Goal: Task Accomplishment & Management: Use online tool/utility

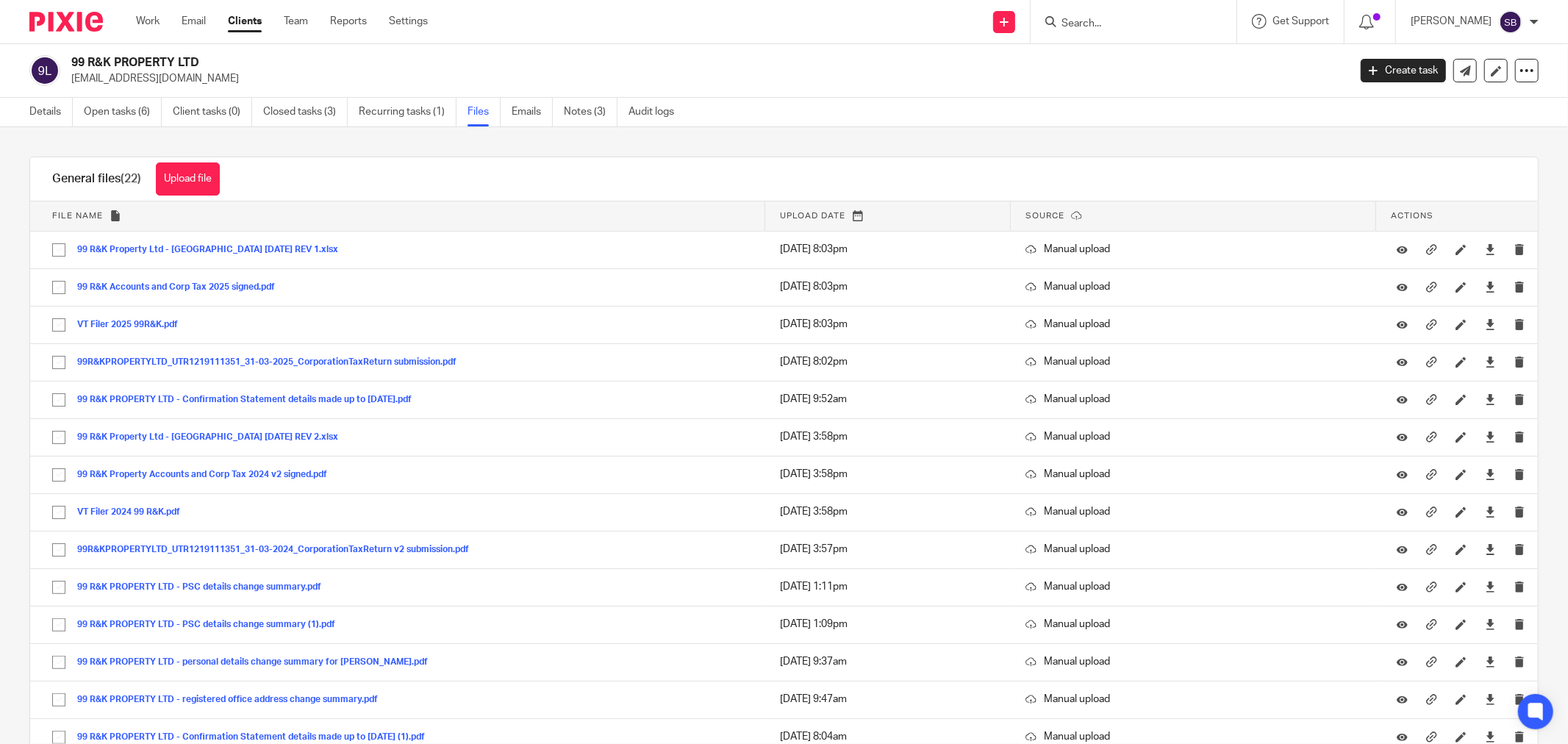
click at [1115, 18] on input "Search" at bounding box center [1126, 24] width 132 height 13
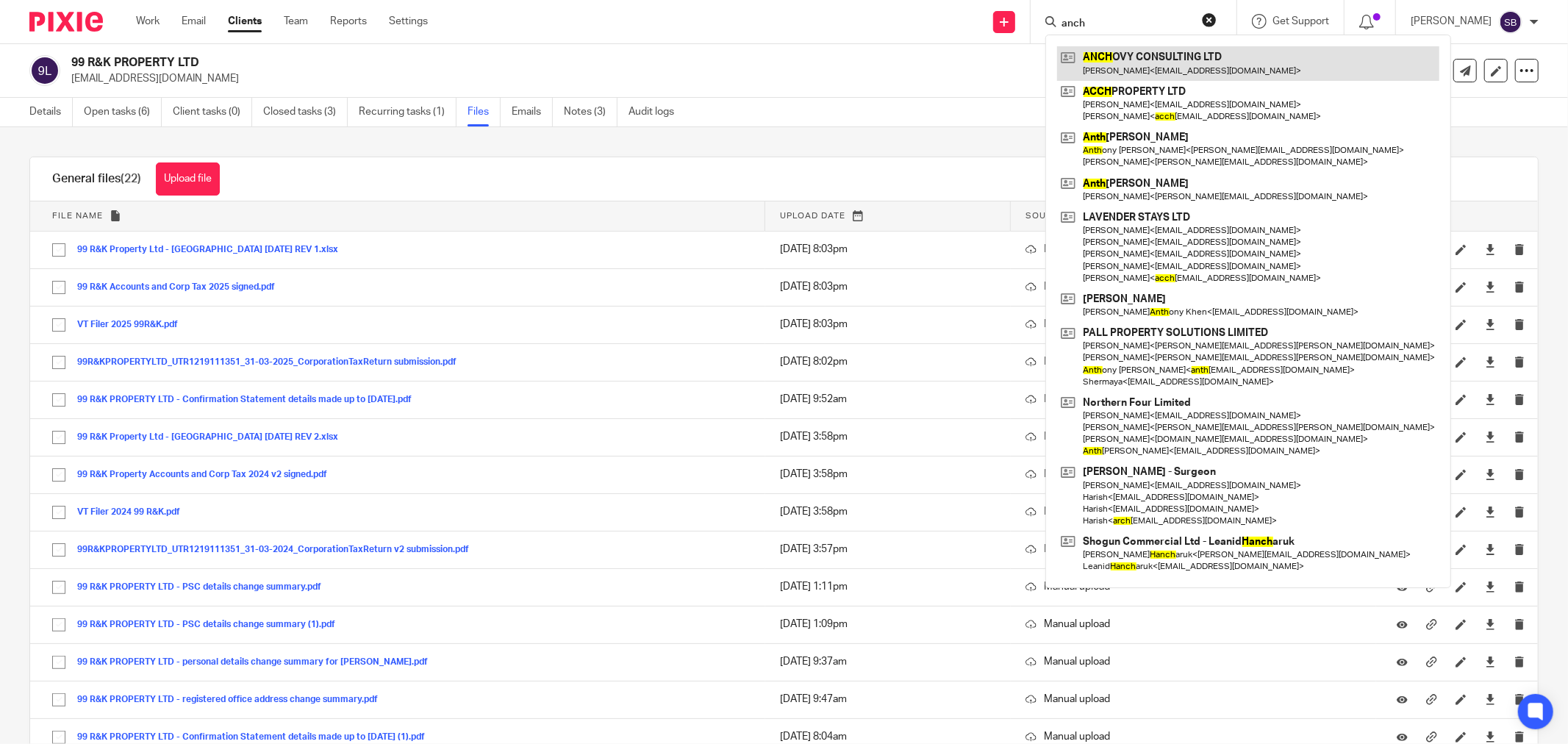
type input "anch"
click at [1211, 64] on link at bounding box center [1248, 63] width 382 height 33
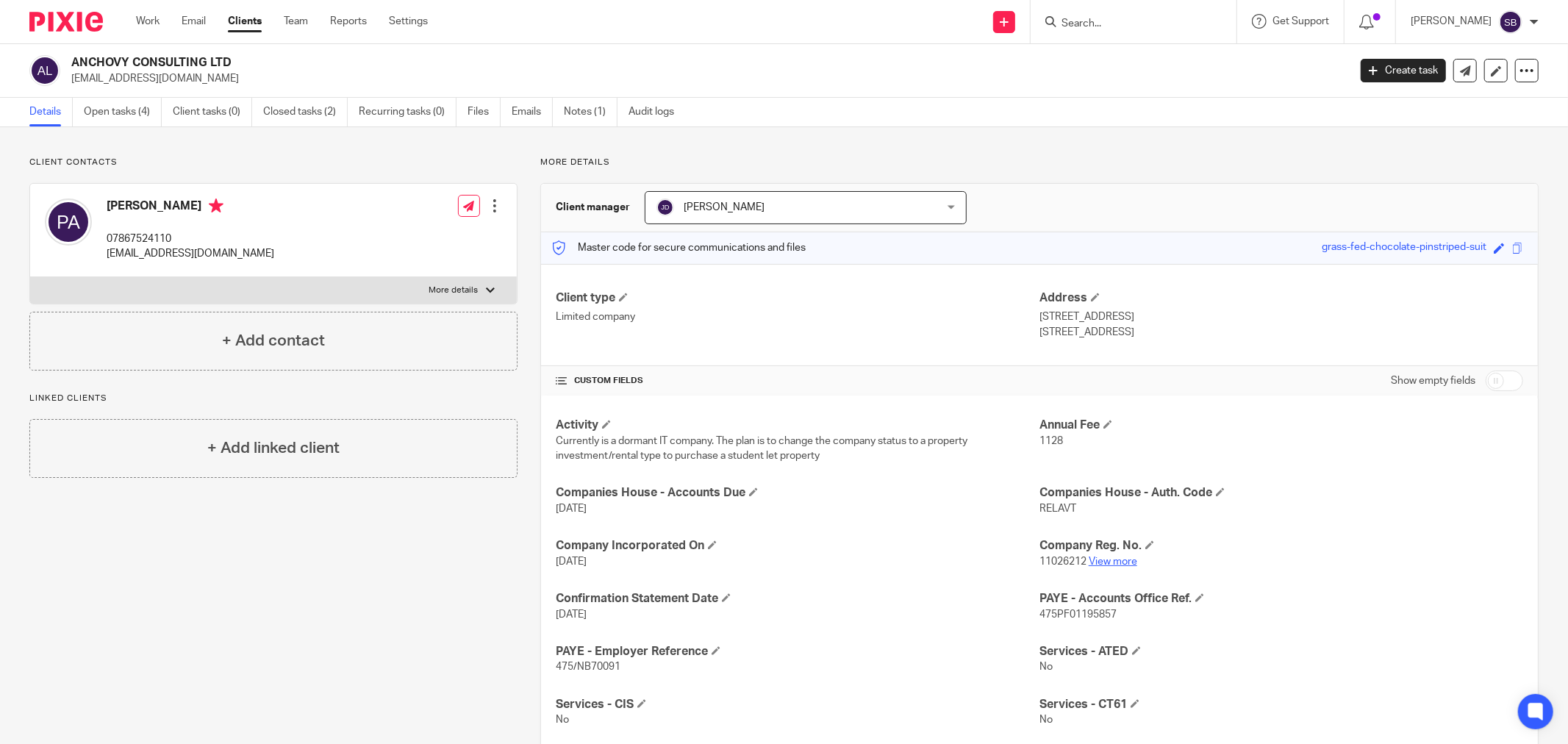
click at [1093, 557] on link "View more" at bounding box center [1113, 561] width 48 height 10
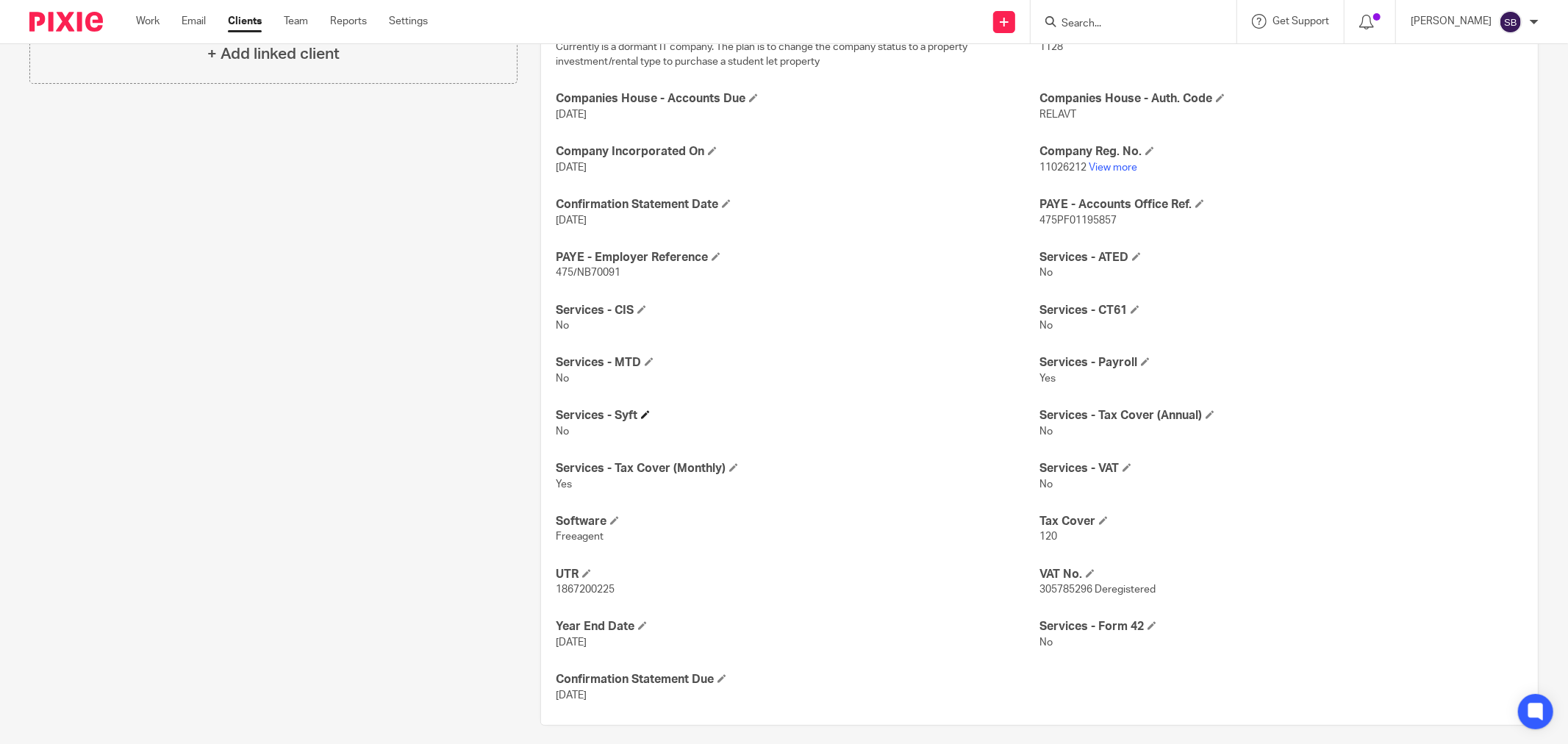
scroll to position [406, 0]
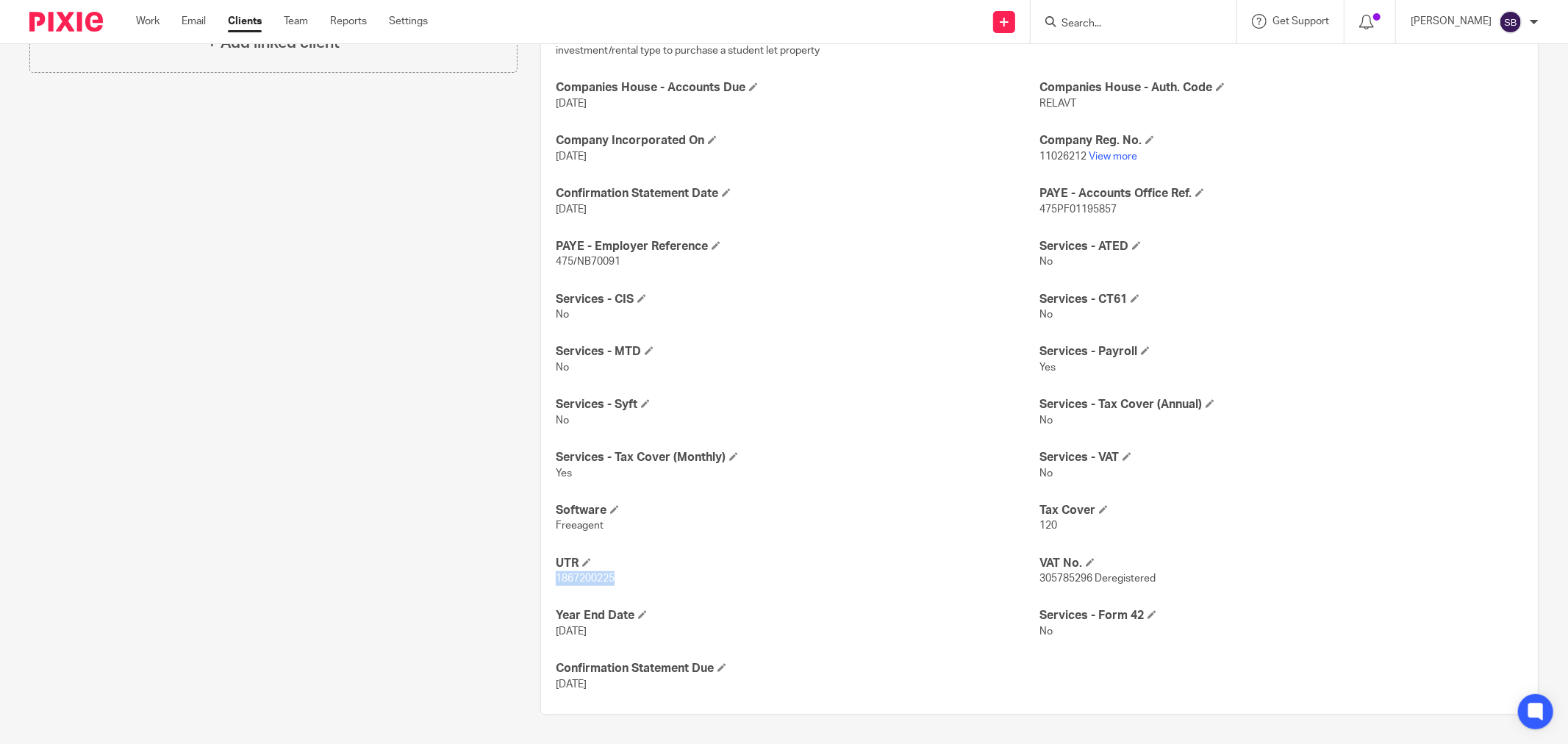
drag, startPoint x: 549, startPoint y: 576, endPoint x: 613, endPoint y: 580, distance: 64.1
click at [613, 580] on div "Activity Currently is a dormant IT company. The plan is to change the company s…" at bounding box center [1039, 352] width 997 height 724
copy span "1867200225"
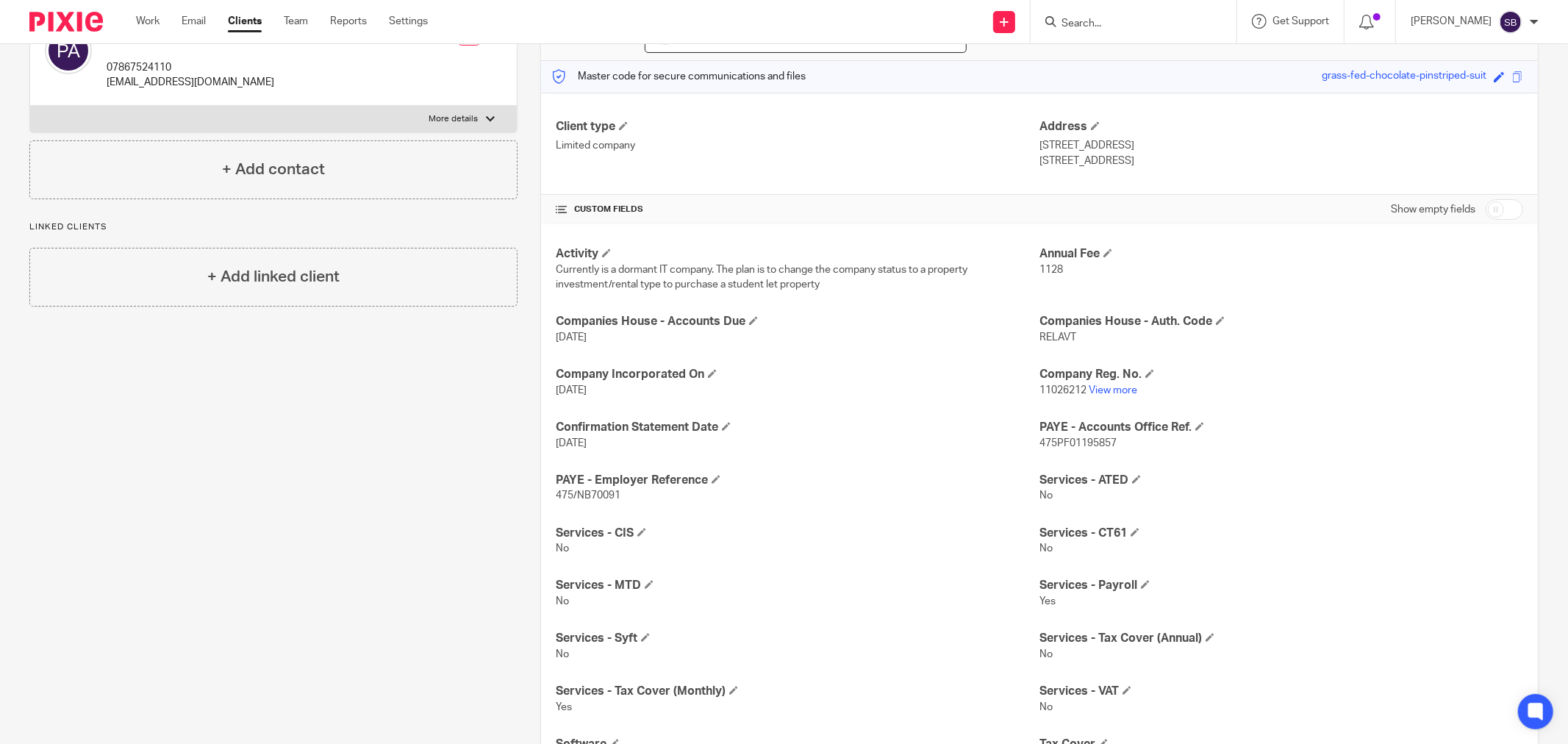
scroll to position [0, 0]
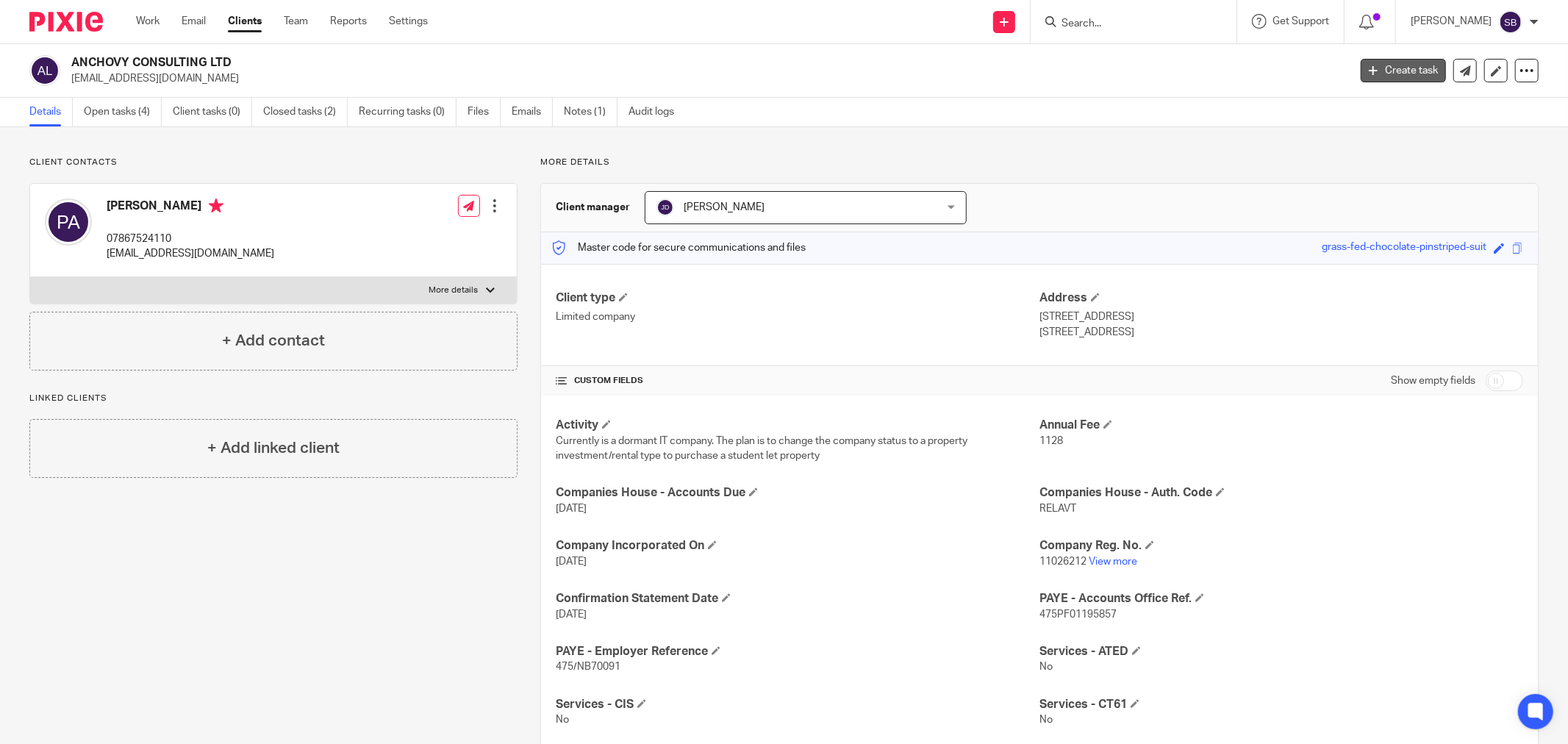
click at [1397, 74] on link "Create task" at bounding box center [1404, 70] width 85 height 23
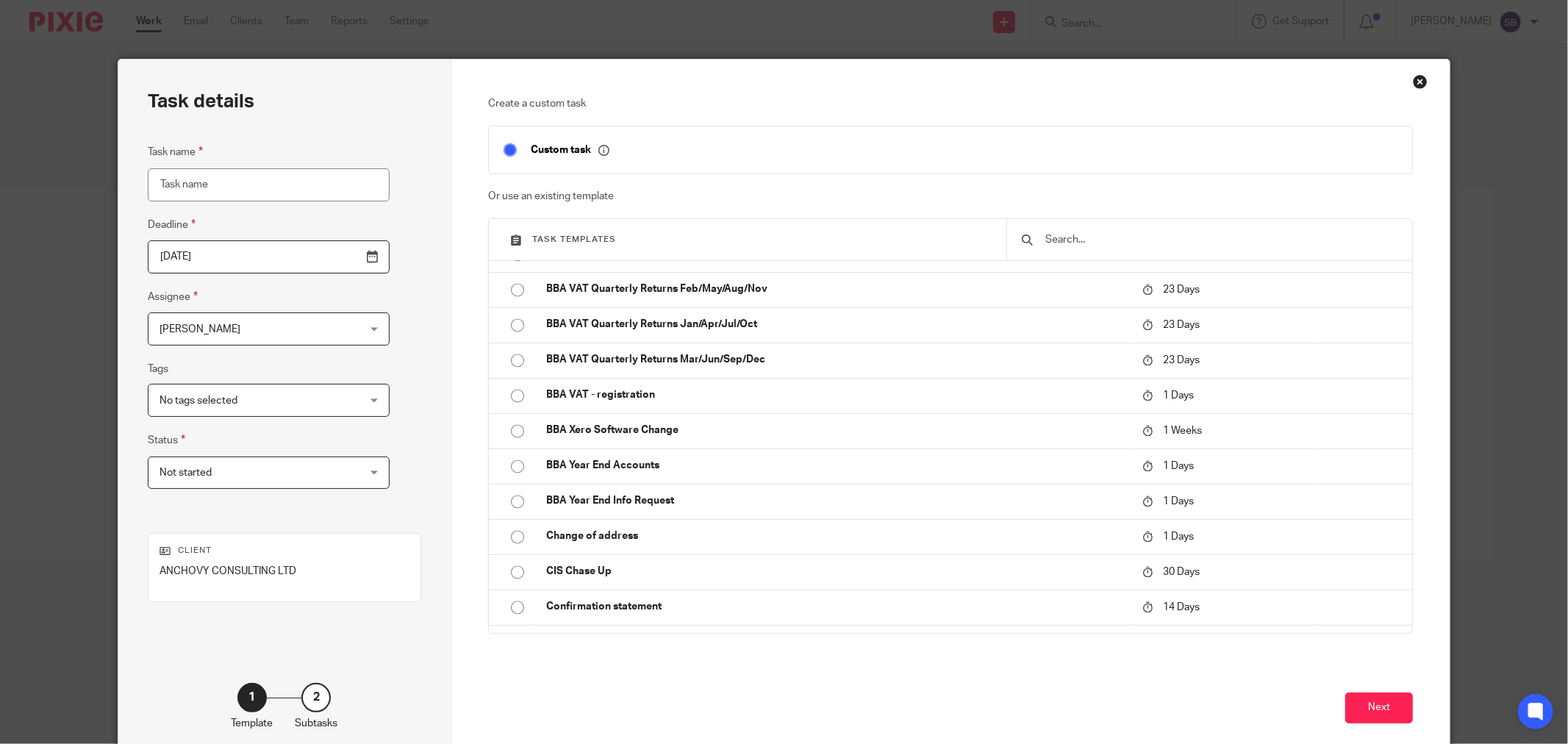
scroll to position [2613, 0]
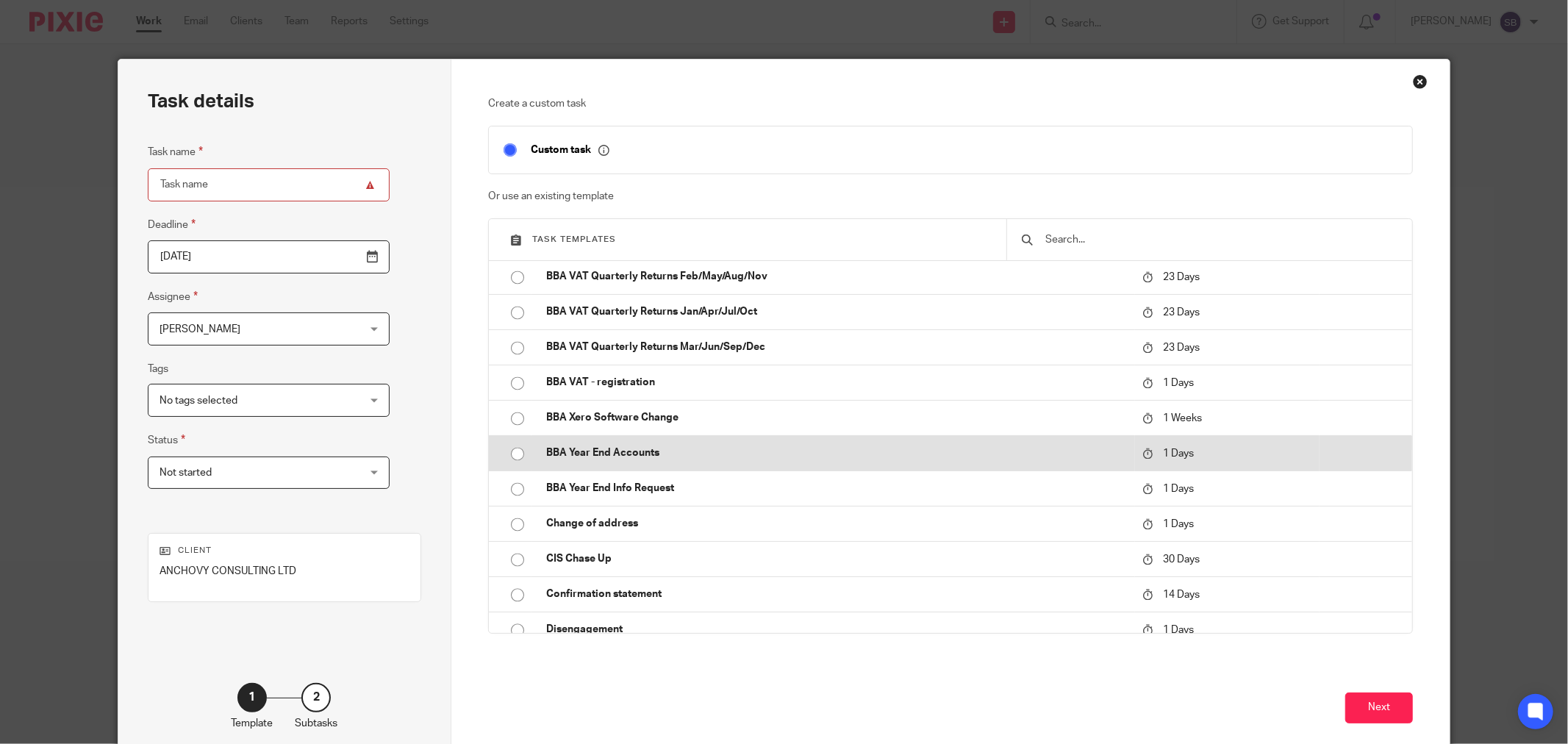
click at [608, 449] on p "BBA Year End Accounts" at bounding box center [837, 453] width 581 height 15
type input "[DATE]"
type input "BBA Year End Accounts"
checkbox input "false"
radio input "true"
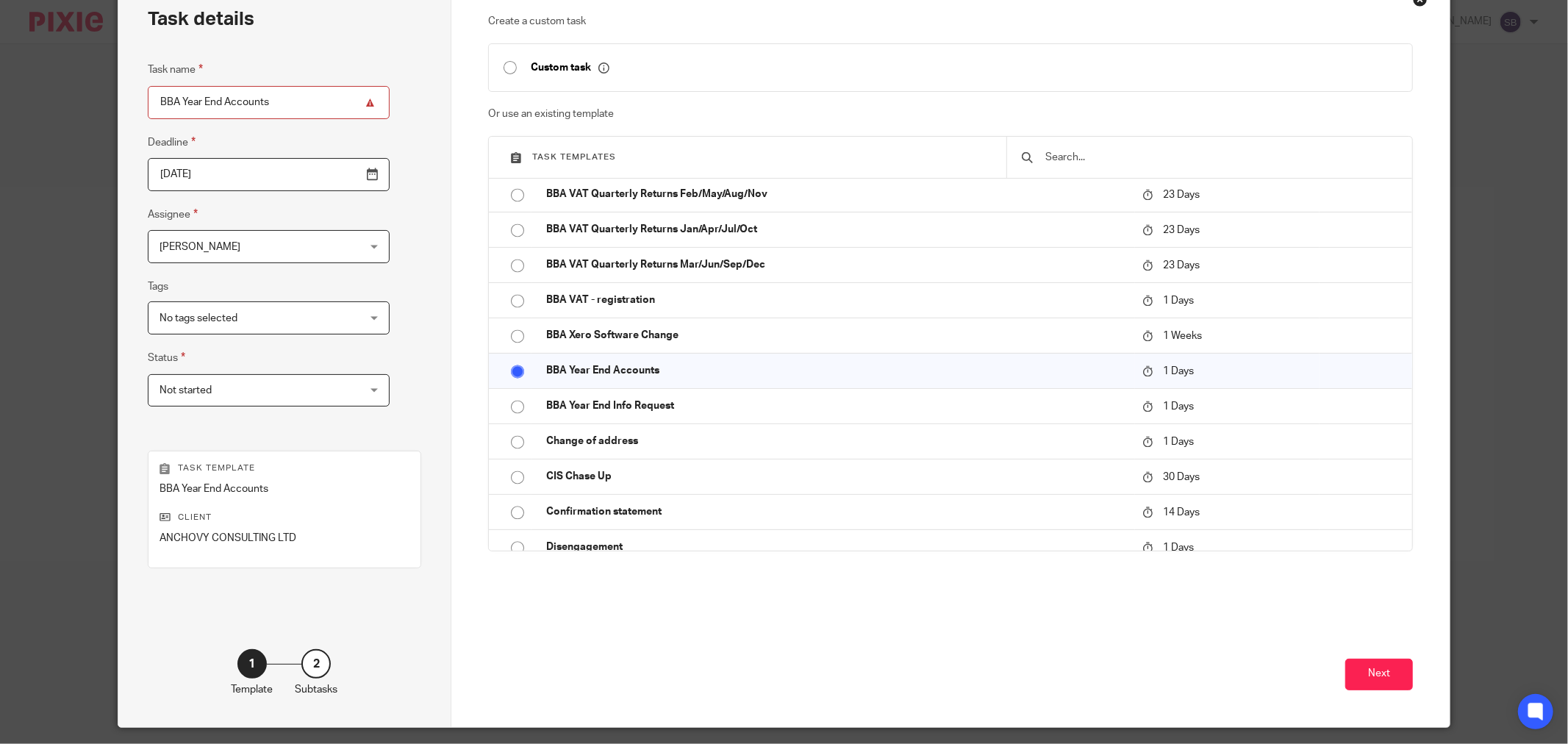
scroll to position [125, 0]
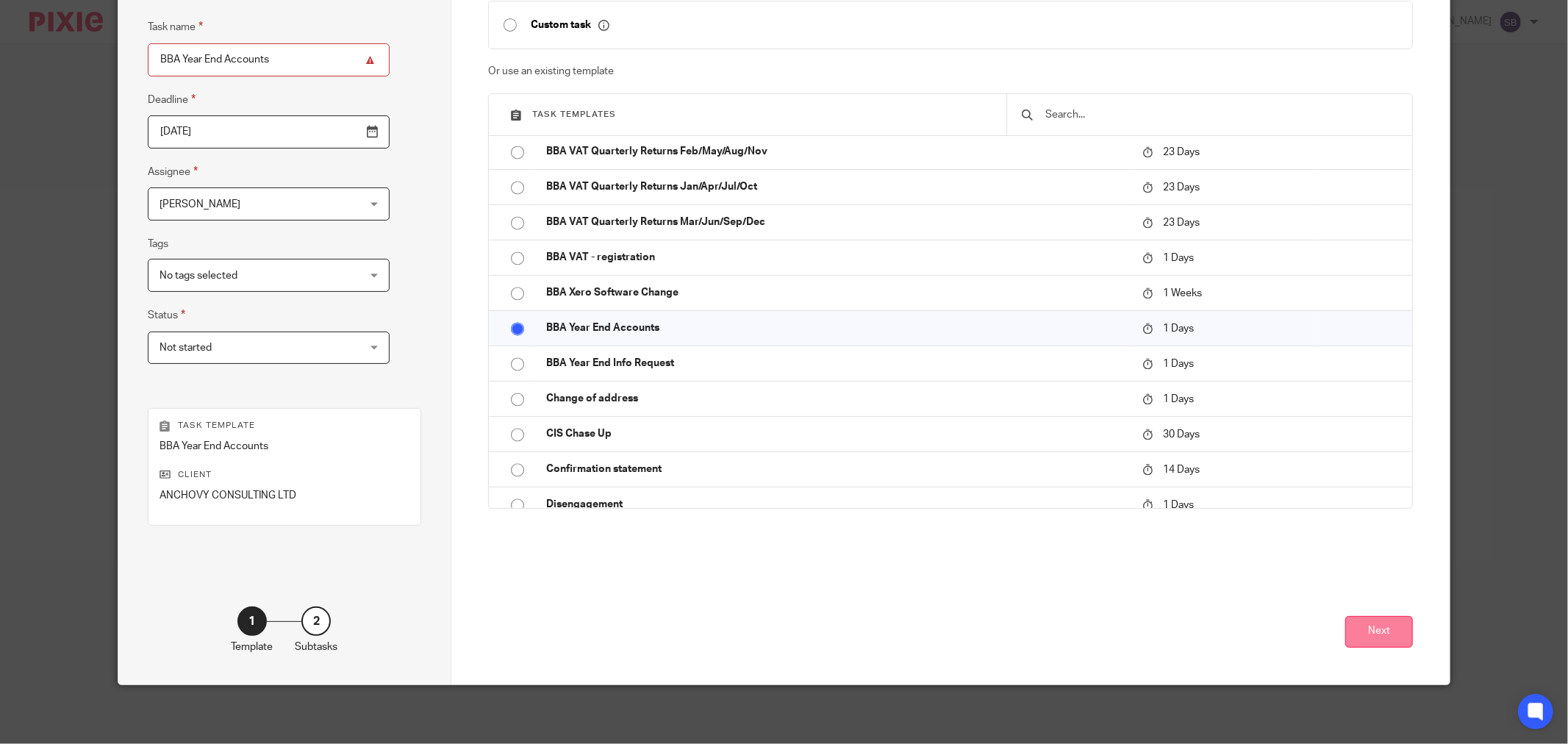
click at [1377, 641] on button "Next" at bounding box center [1379, 632] width 68 height 32
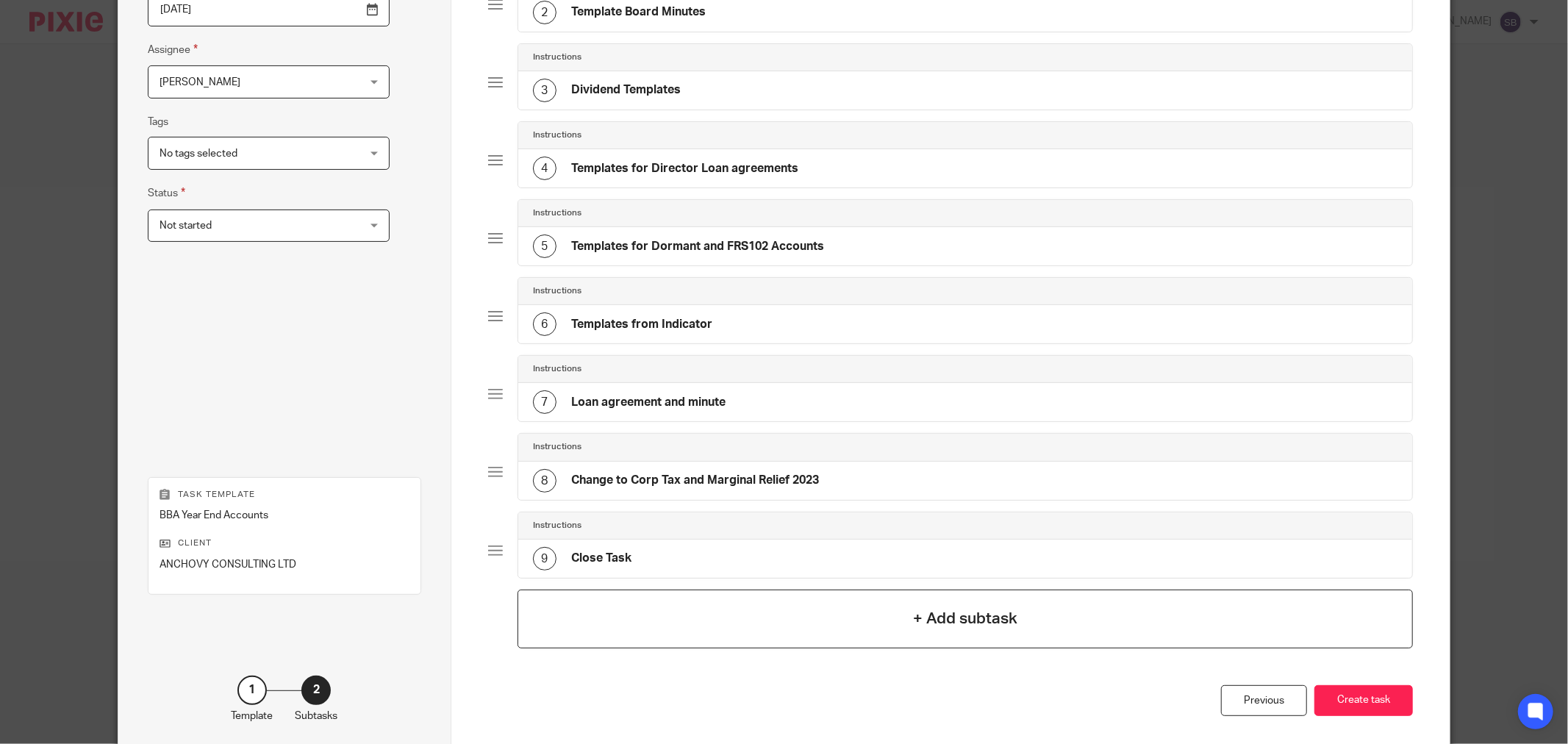
scroll to position [318, 0]
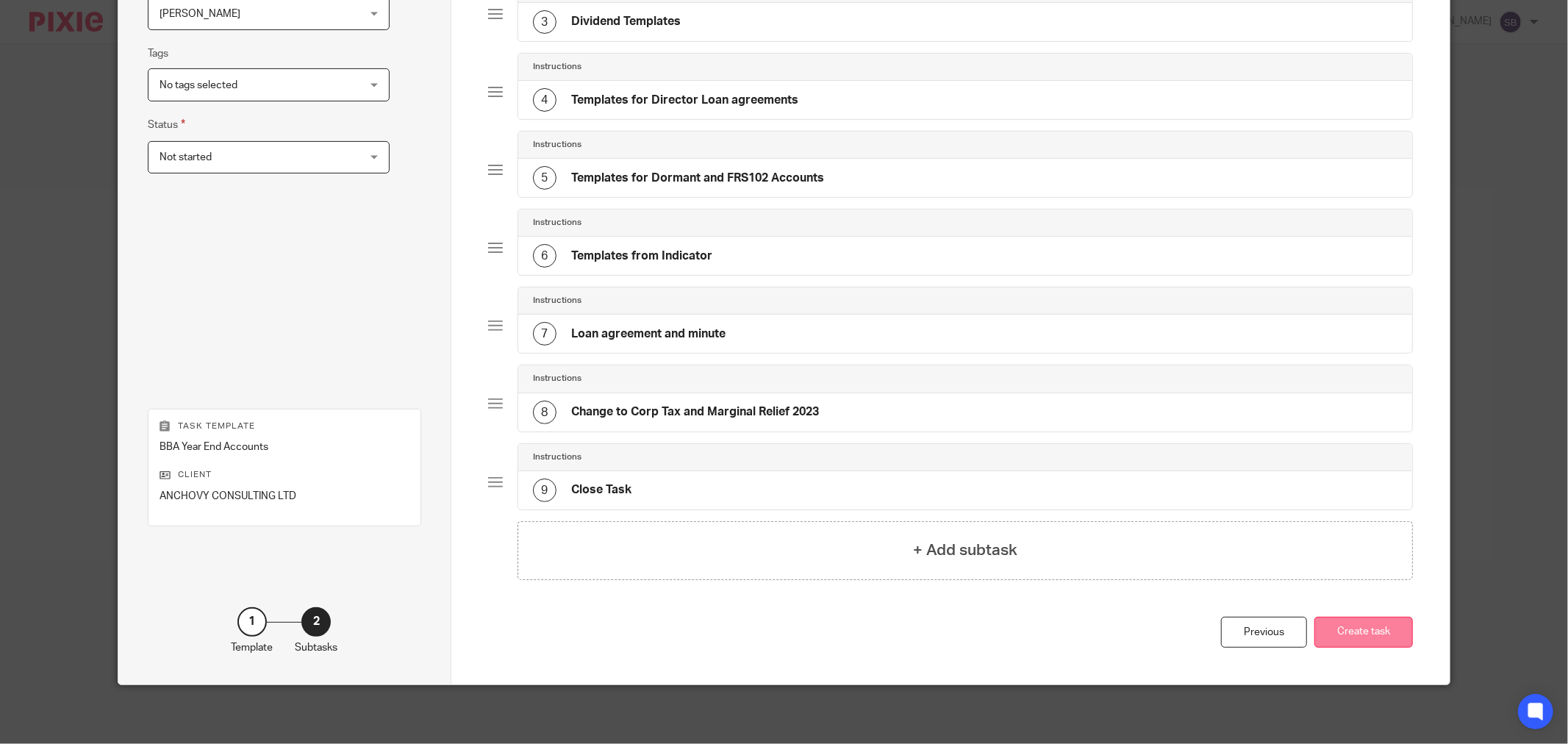
click at [1379, 636] on button "Create task" at bounding box center [1364, 633] width 98 height 32
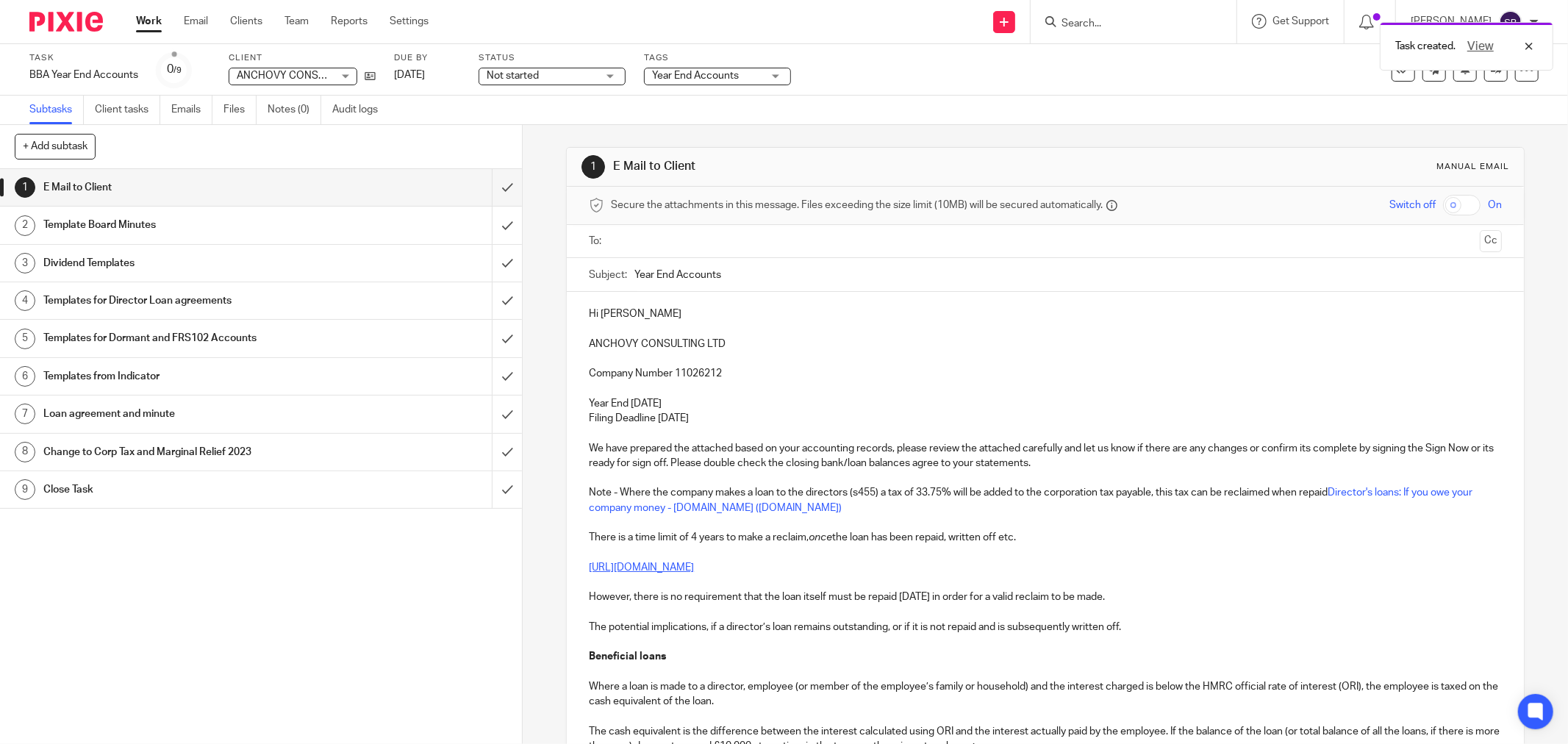
click at [648, 237] on input "text" at bounding box center [1044, 241] width 857 height 17
click at [817, 252] on input "text" at bounding box center [1133, 242] width 682 height 29
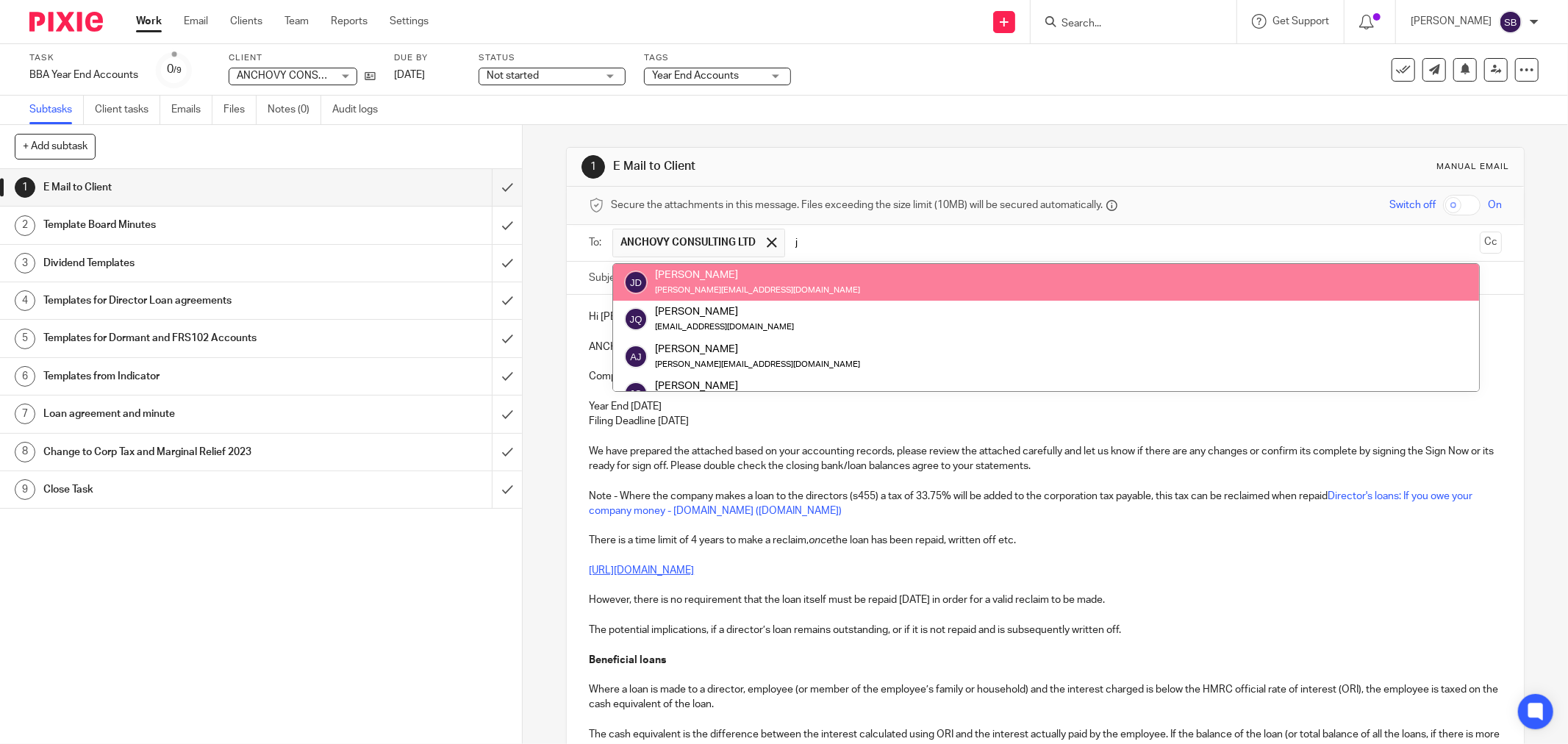
type input "j"
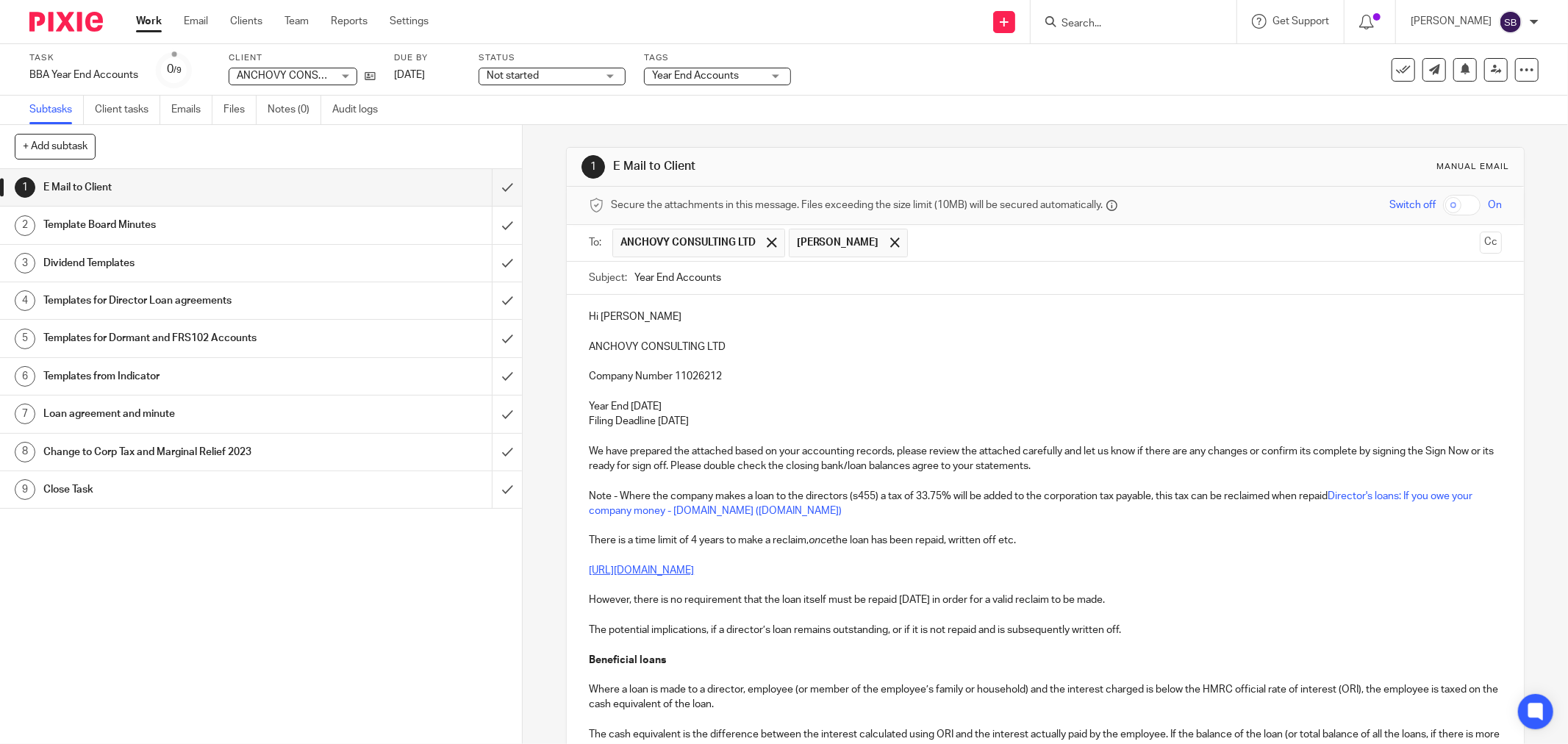
click at [949, 253] on input "text" at bounding box center [1194, 242] width 558 height 29
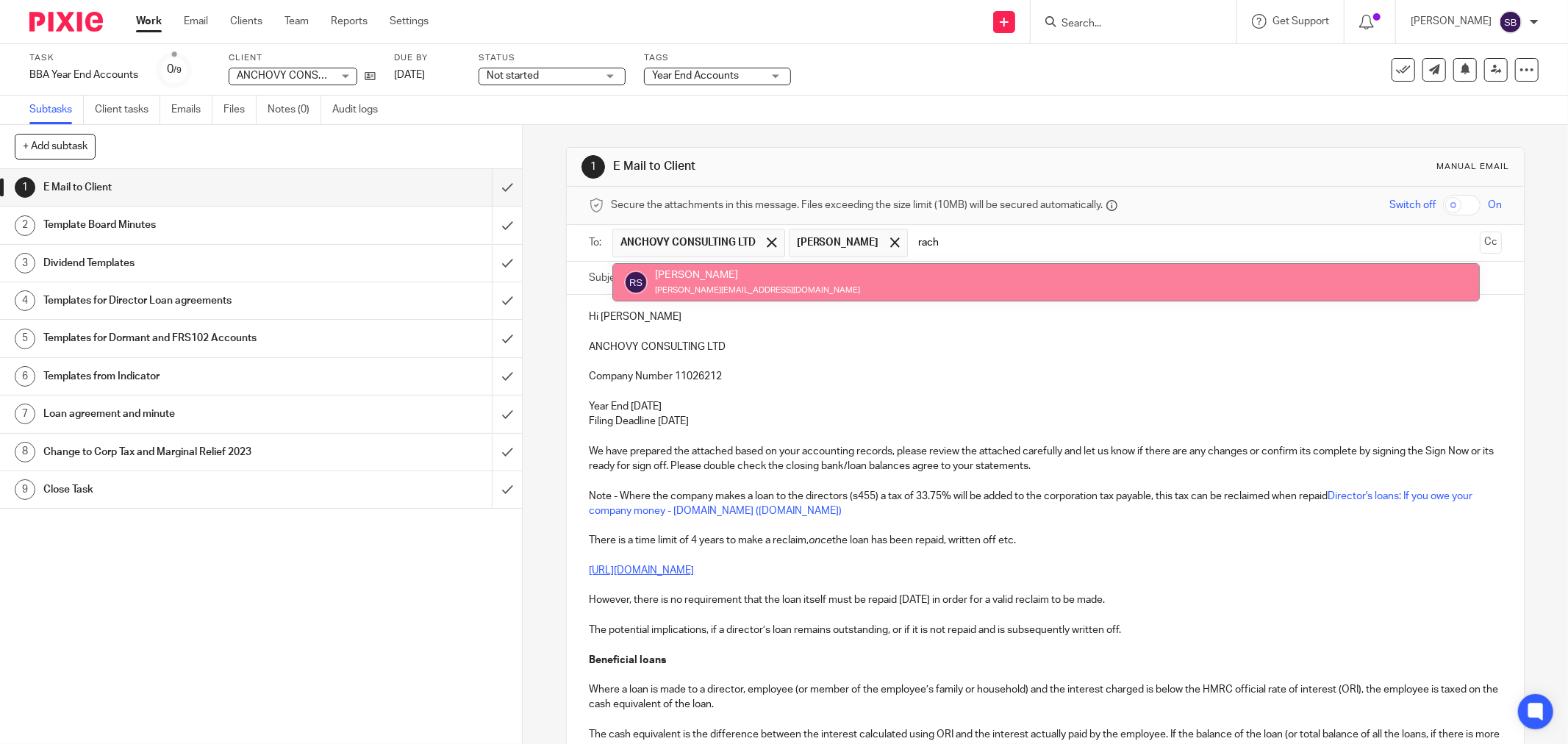
type input "rach"
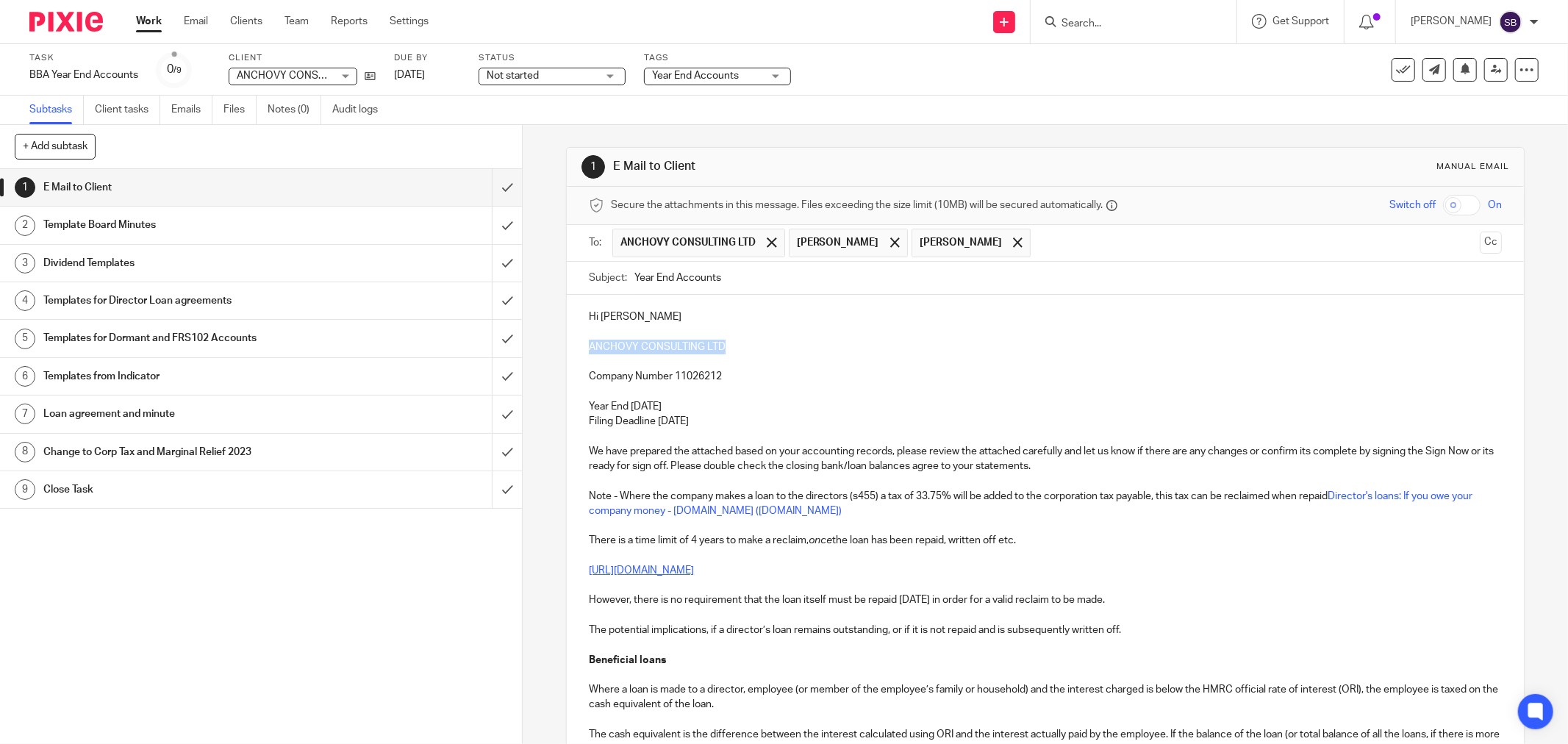
drag, startPoint x: 583, startPoint y: 341, endPoint x: 727, endPoint y: 350, distance: 144.3
click at [727, 350] on p "ANCHOVY CONSULTING LTD" at bounding box center [1045, 347] width 913 height 15
copy p "ANCHOVY CONSULTING LTD"
click at [785, 281] on input "Year End Accounts" at bounding box center [1068, 279] width 868 height 33
paste input "ANCHOVY CONSULTING LTD"
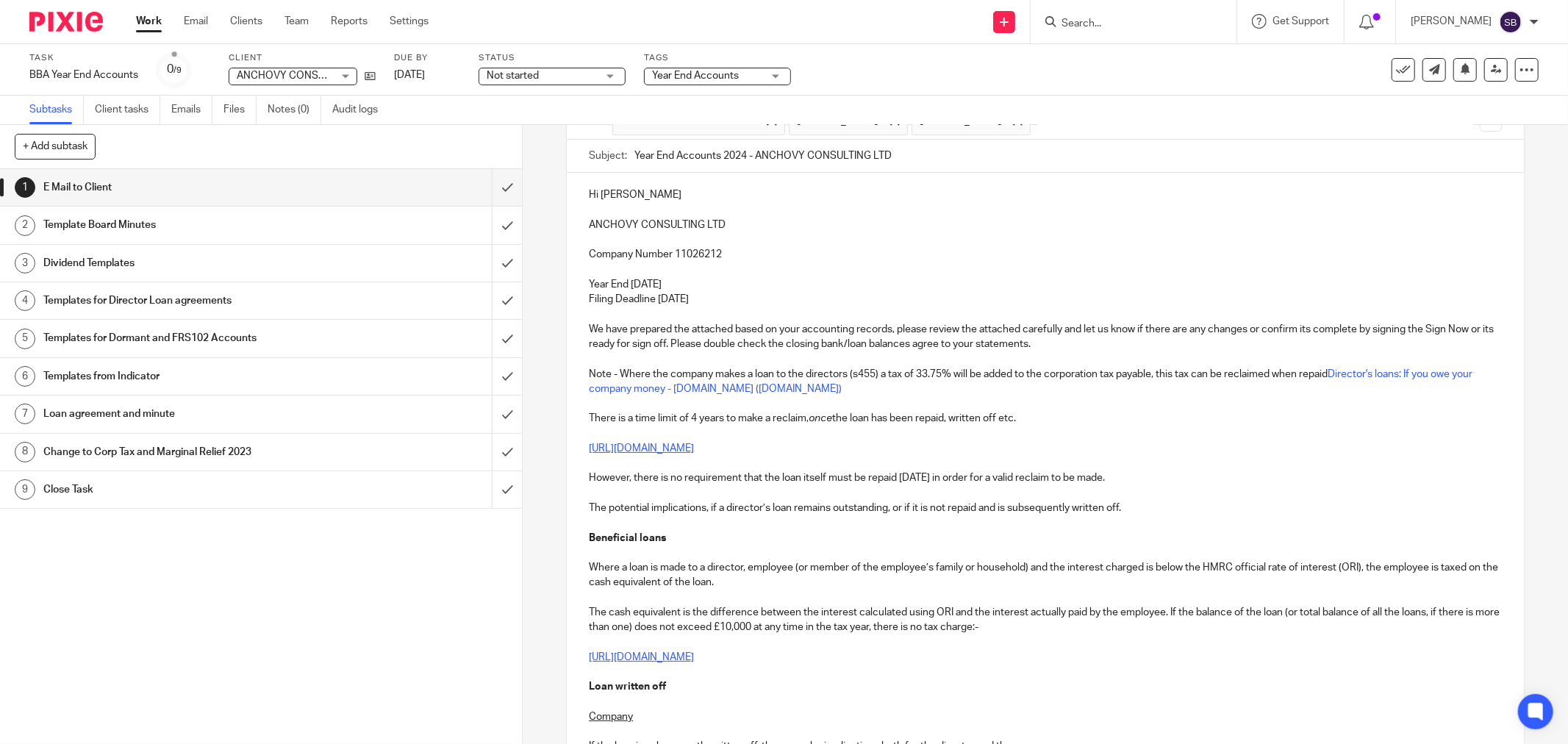
scroll to position [244, 0]
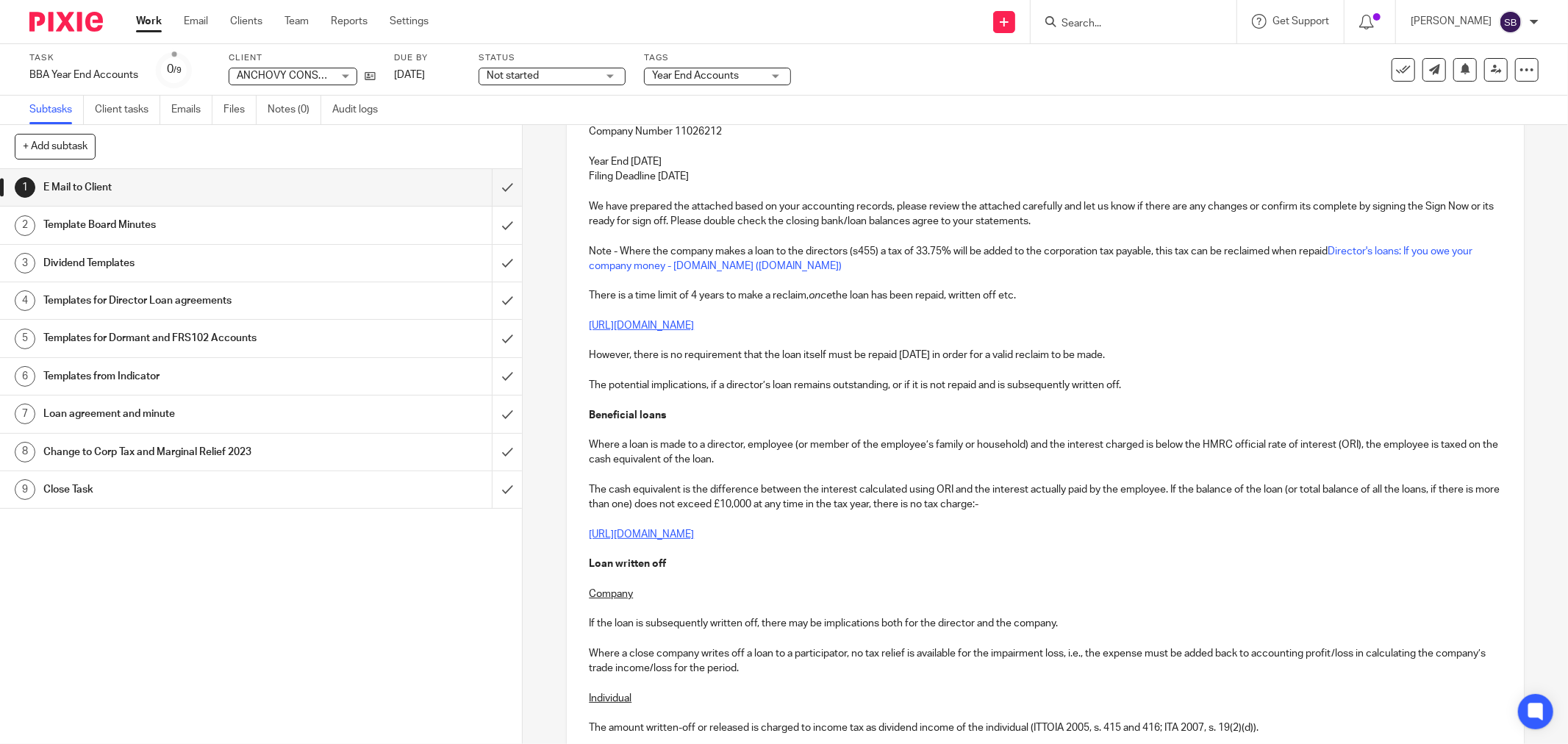
type input "Year End Accounts 2024 - ANCHOVY CONSULTING LTD"
drag, startPoint x: 593, startPoint y: 223, endPoint x: 694, endPoint y: 223, distance: 101.0
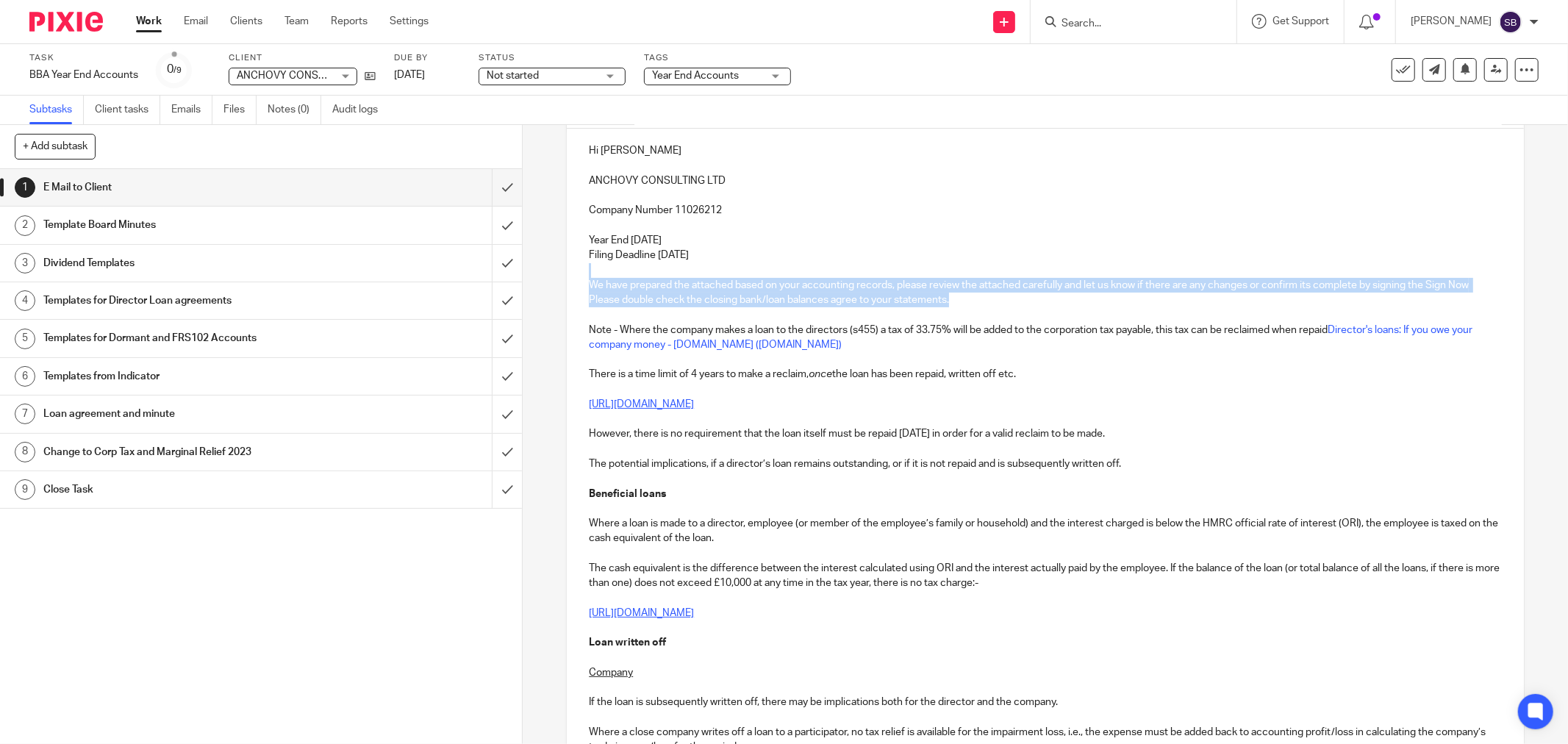
scroll to position [163, 0]
drag, startPoint x: 1002, startPoint y: 222, endPoint x: 1005, endPoint y: 274, distance: 52.1
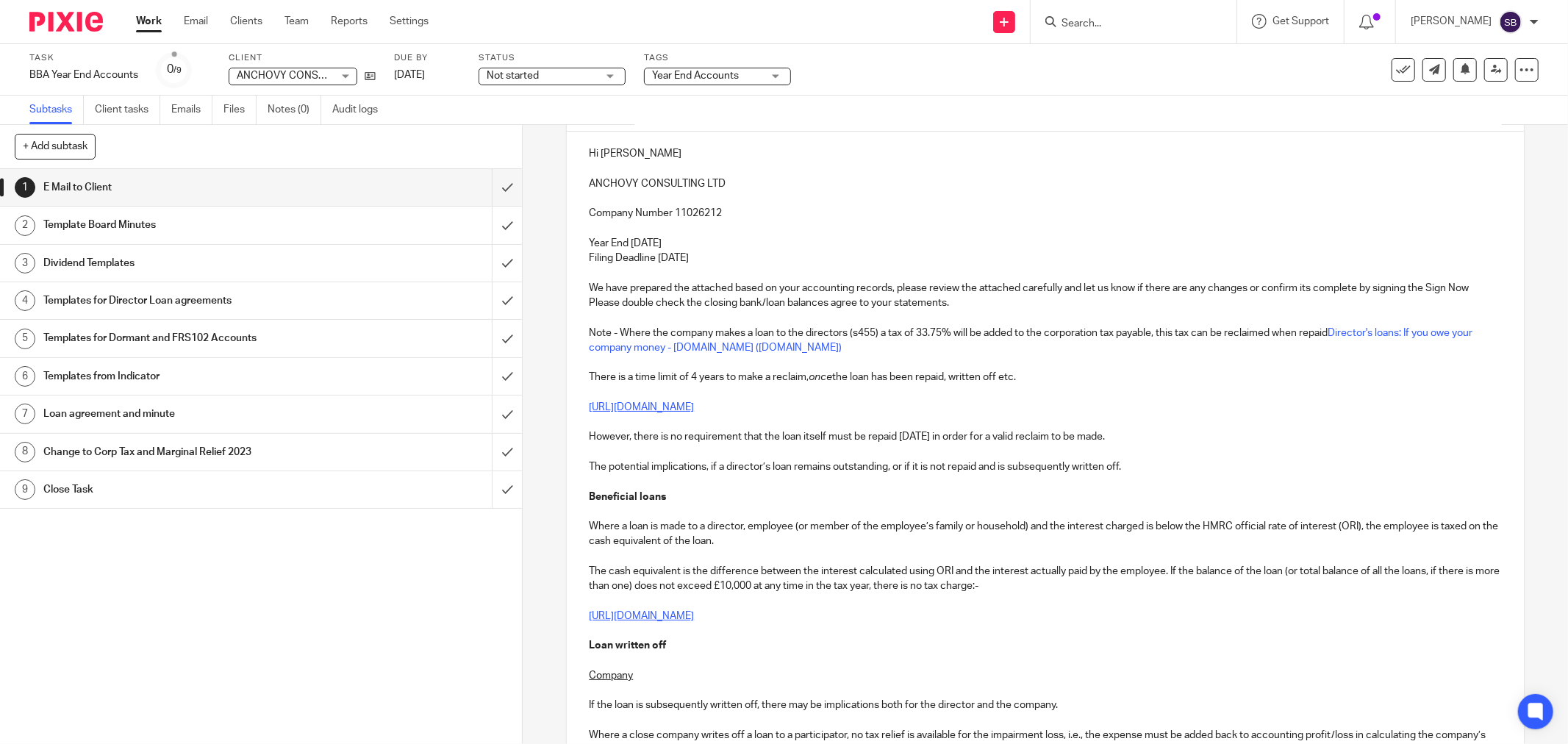
click at [979, 316] on p at bounding box center [1045, 318] width 913 height 15
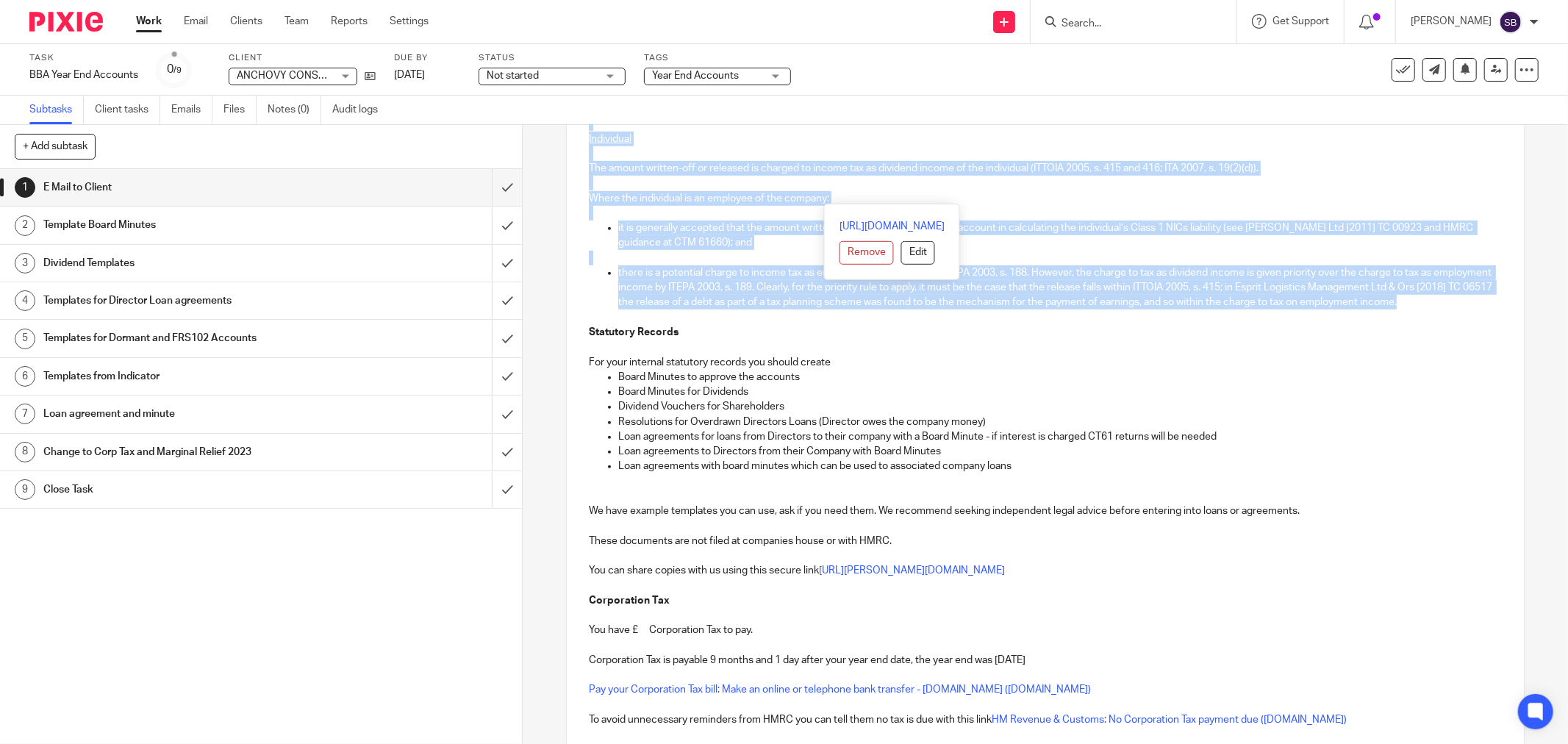
scroll to position [816, 0]
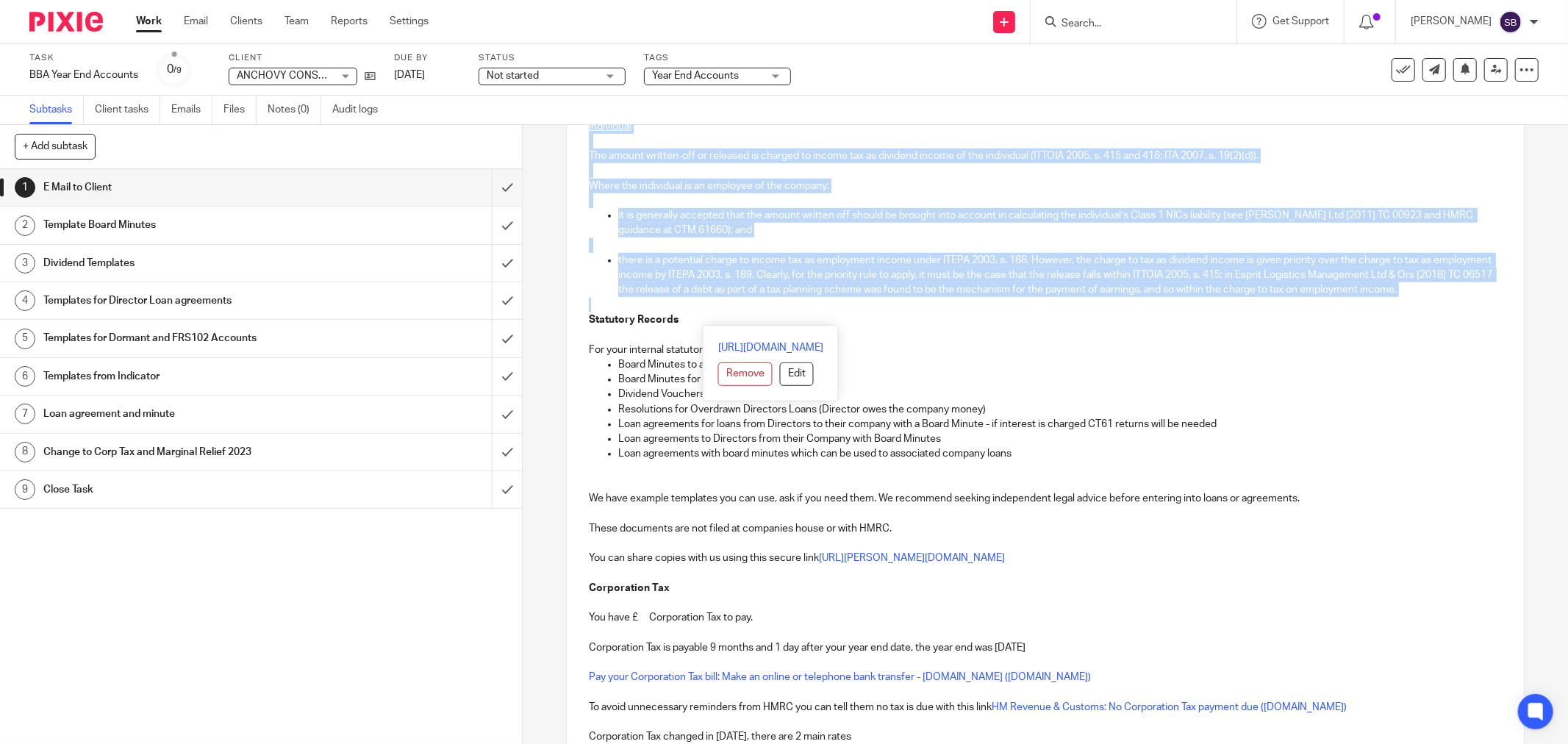
drag, startPoint x: 971, startPoint y: 297, endPoint x: 973, endPoint y: 317, distance: 20.1
click at [973, 317] on div "Hi Philip ANCHOVY CONSULTING LTD Company Number 11026212 Year End 31 Dec 2024 F…" at bounding box center [1045, 257] width 957 height 1560
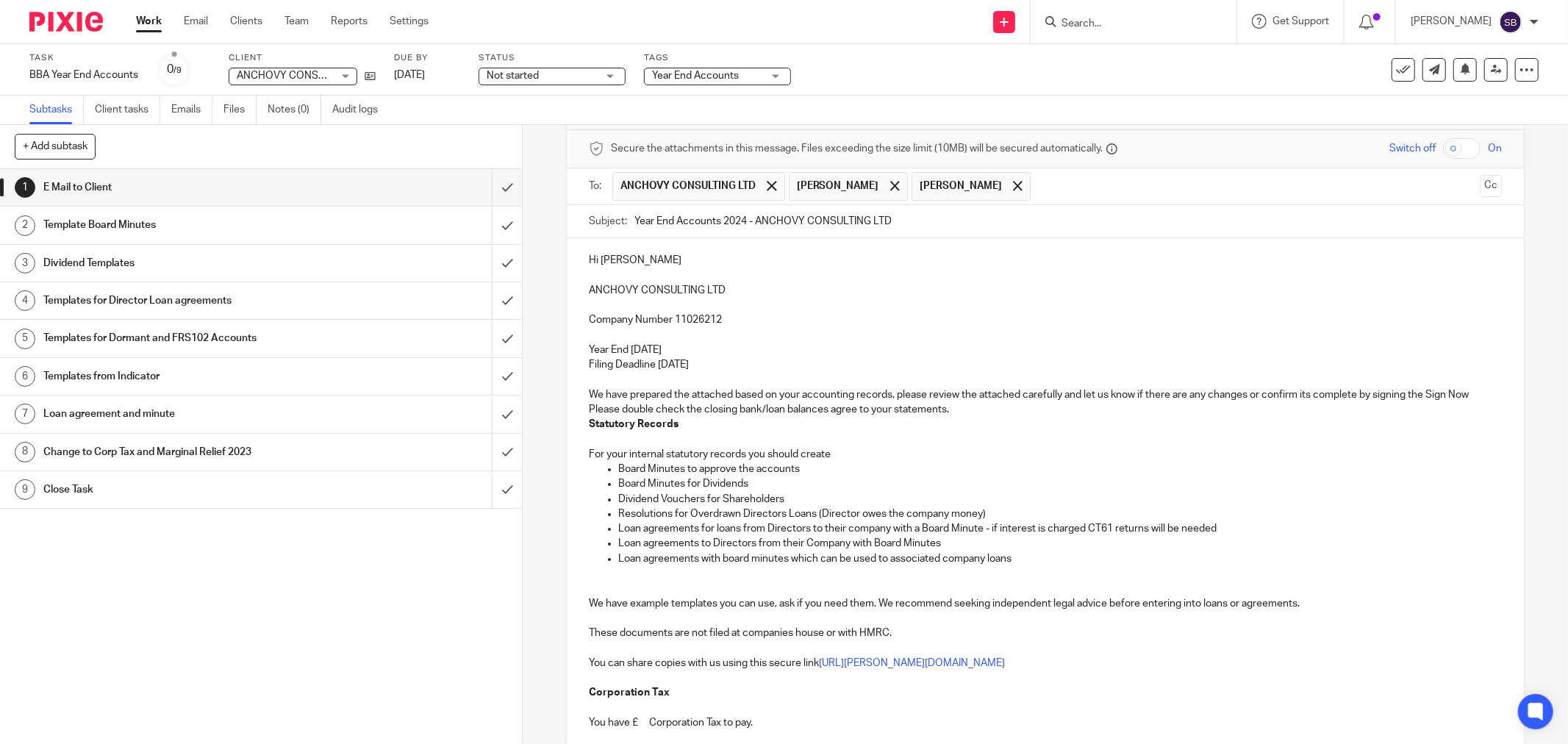
scroll to position [163, 0]
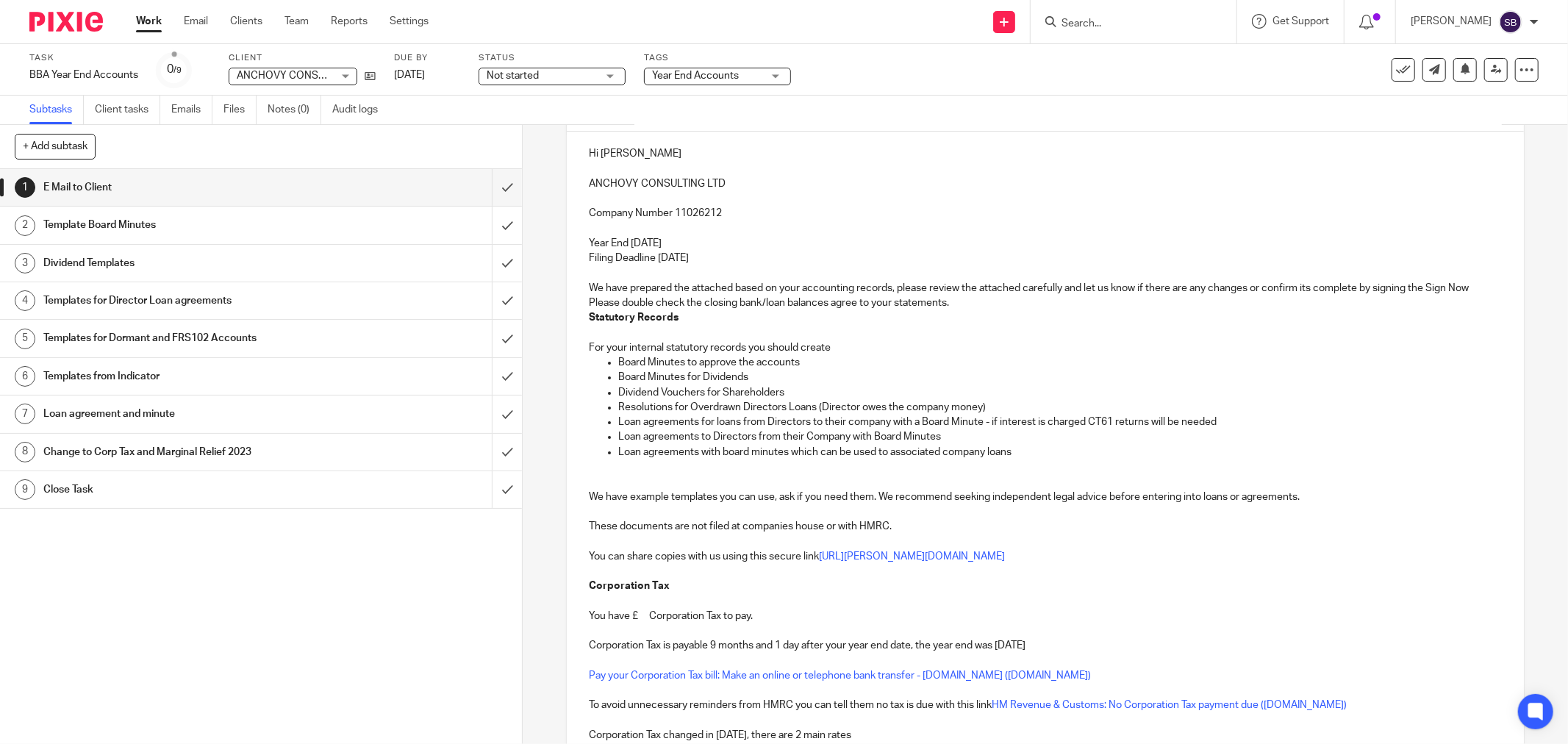
click at [1011, 306] on p "We have prepared the attached based on your accounting records, please review t…" at bounding box center [1045, 295] width 913 height 30
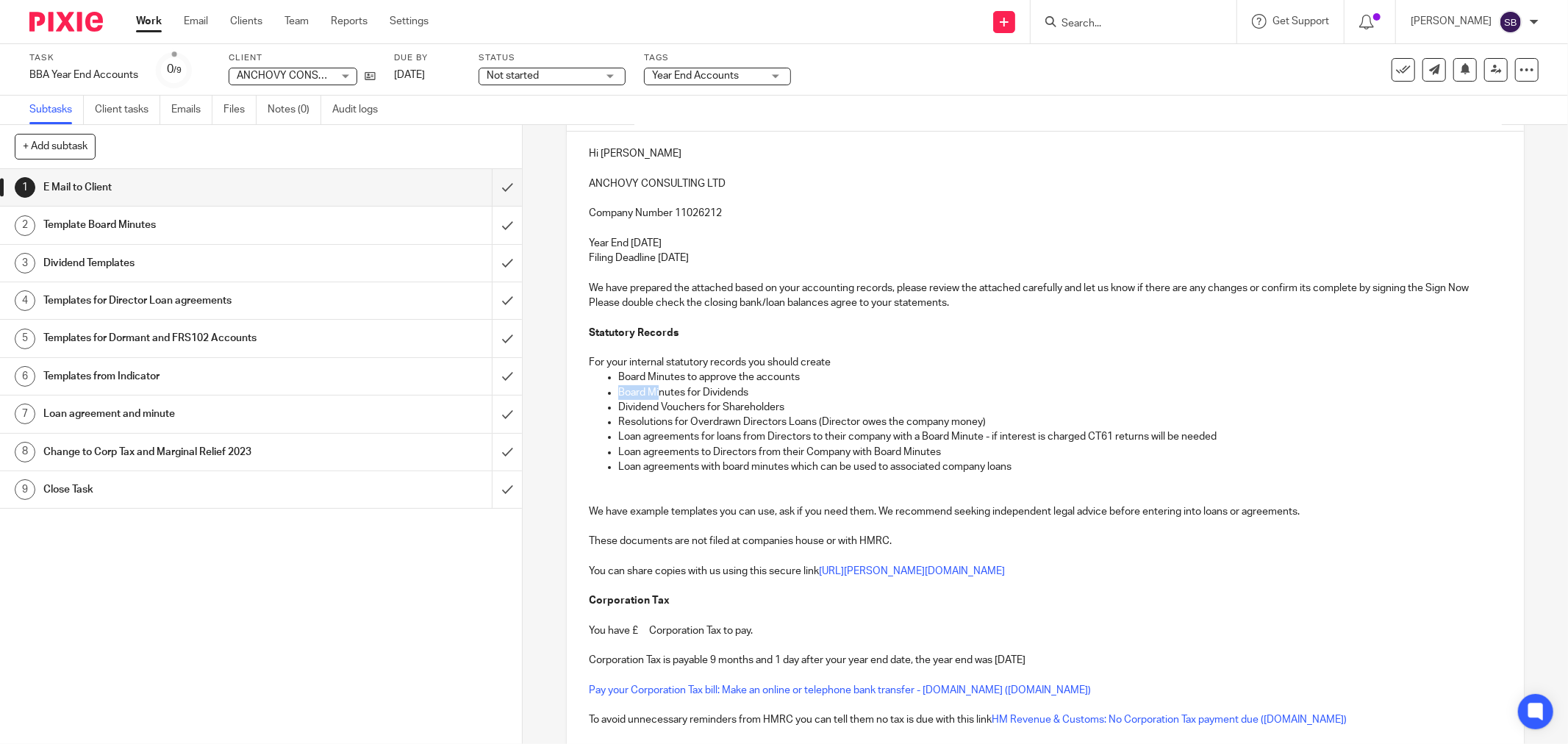
drag, startPoint x: 614, startPoint y: 393, endPoint x: 653, endPoint y: 393, distance: 39.0
click at [653, 393] on p "Board Minutes for Dividends" at bounding box center [1059, 393] width 883 height 15
click at [777, 393] on p "Board Minutes for Dividends" at bounding box center [1059, 393] width 883 height 15
drag, startPoint x: 611, startPoint y: 394, endPoint x: 738, endPoint y: 398, distance: 127.1
click at [738, 398] on ul "Board Minutes to approve the accounts Board Minutes for Dividends Dividend Vouc…" at bounding box center [1045, 422] width 913 height 104
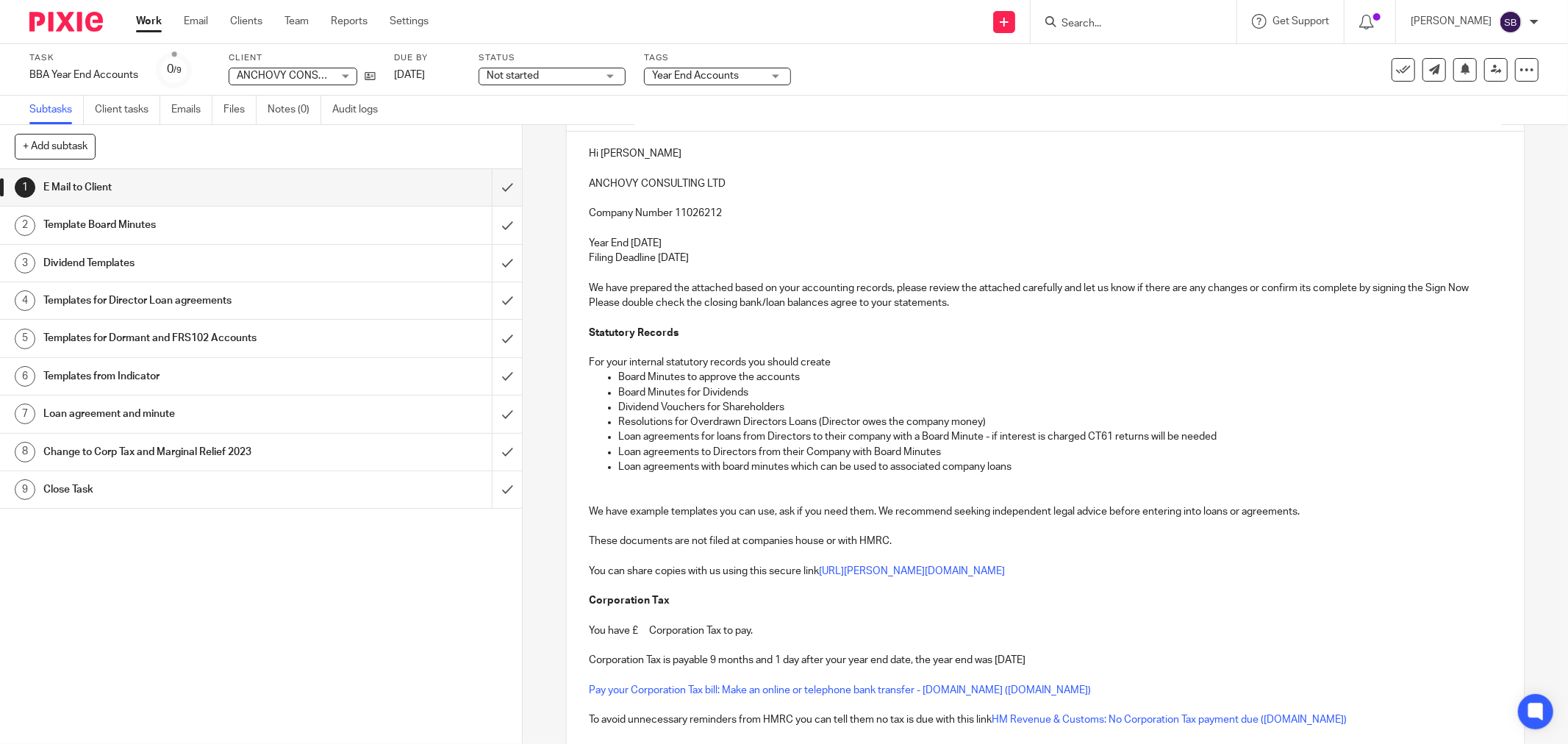
click at [738, 414] on p "Resolutions for Overdrawn Directors Loans (Director owes the company money)" at bounding box center [1059, 422] width 883 height 15
drag, startPoint x: 611, startPoint y: 393, endPoint x: 999, endPoint y: 428, distance: 389.6
click at [999, 428] on ul "Board Minutes to approve the accounts Board Minutes for Dividends Dividend Vouc…" at bounding box center [1045, 422] width 913 height 104
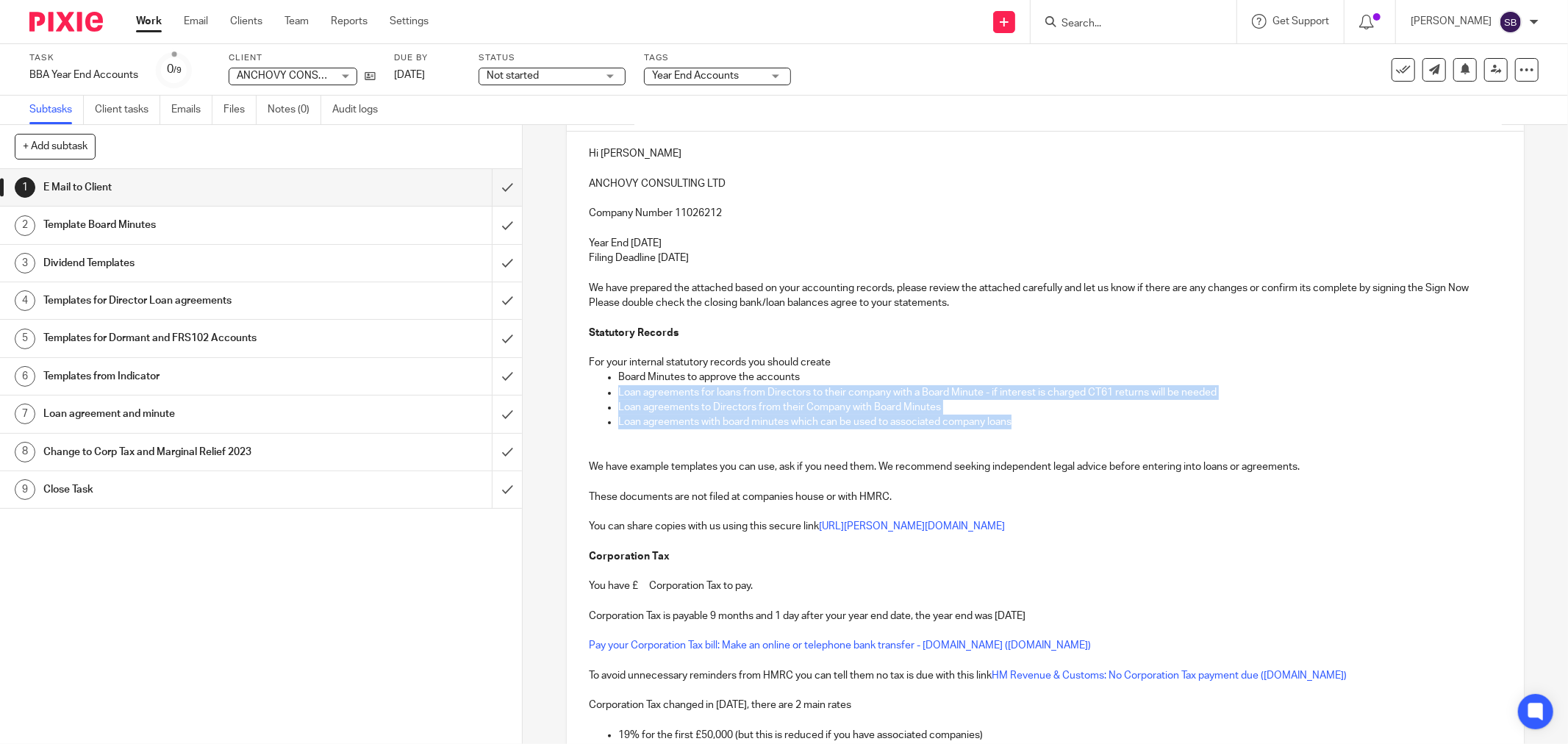
drag, startPoint x: 613, startPoint y: 389, endPoint x: 1044, endPoint y: 424, distance: 432.4
click at [1044, 424] on ul "Board Minutes to approve the accounts Loan agreements for loans from Directors …" at bounding box center [1045, 399] width 913 height 59
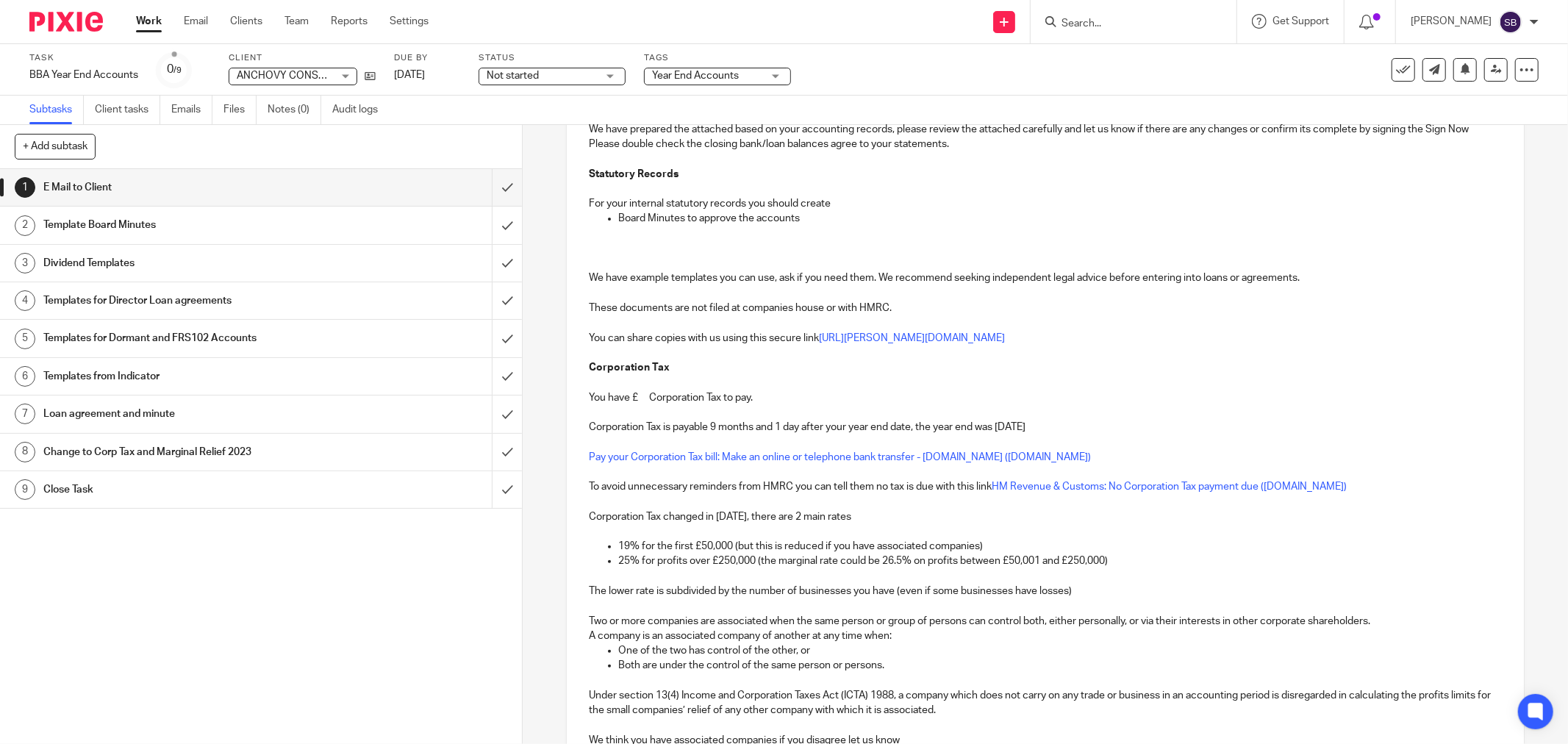
scroll to position [326, 0]
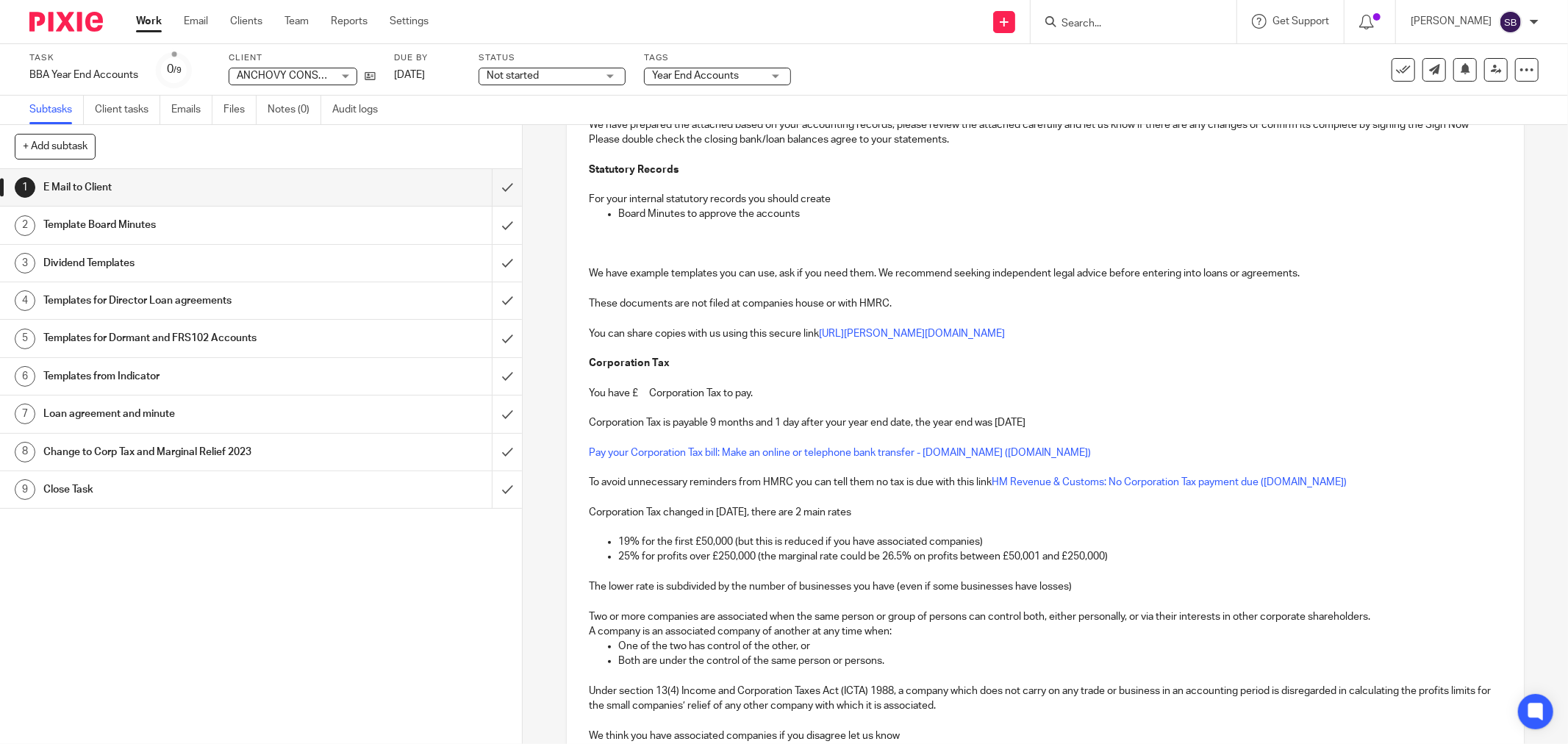
click at [639, 398] on p "You have £ Corporation Tax to pay." at bounding box center [1045, 393] width 913 height 15
click at [787, 400] on p at bounding box center [1045, 408] width 913 height 15
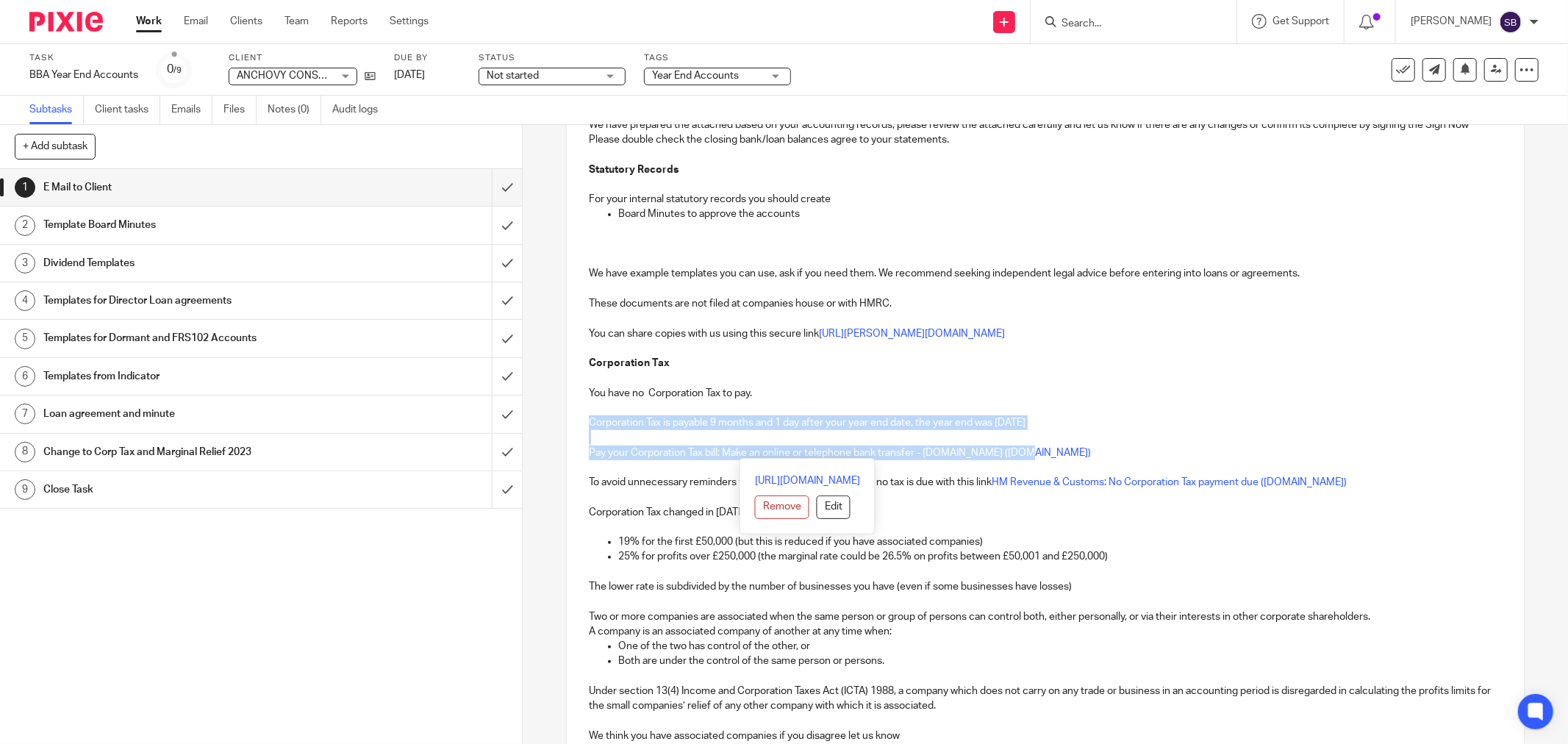
drag, startPoint x: 584, startPoint y: 419, endPoint x: 1132, endPoint y: 452, distance: 549.0
click at [1132, 452] on div "Hi Philip ANCHOVY CONSULTING LTD Company Number 11026212 Year End 31 Dec 2024 F…" at bounding box center [1045, 391] width 957 height 845
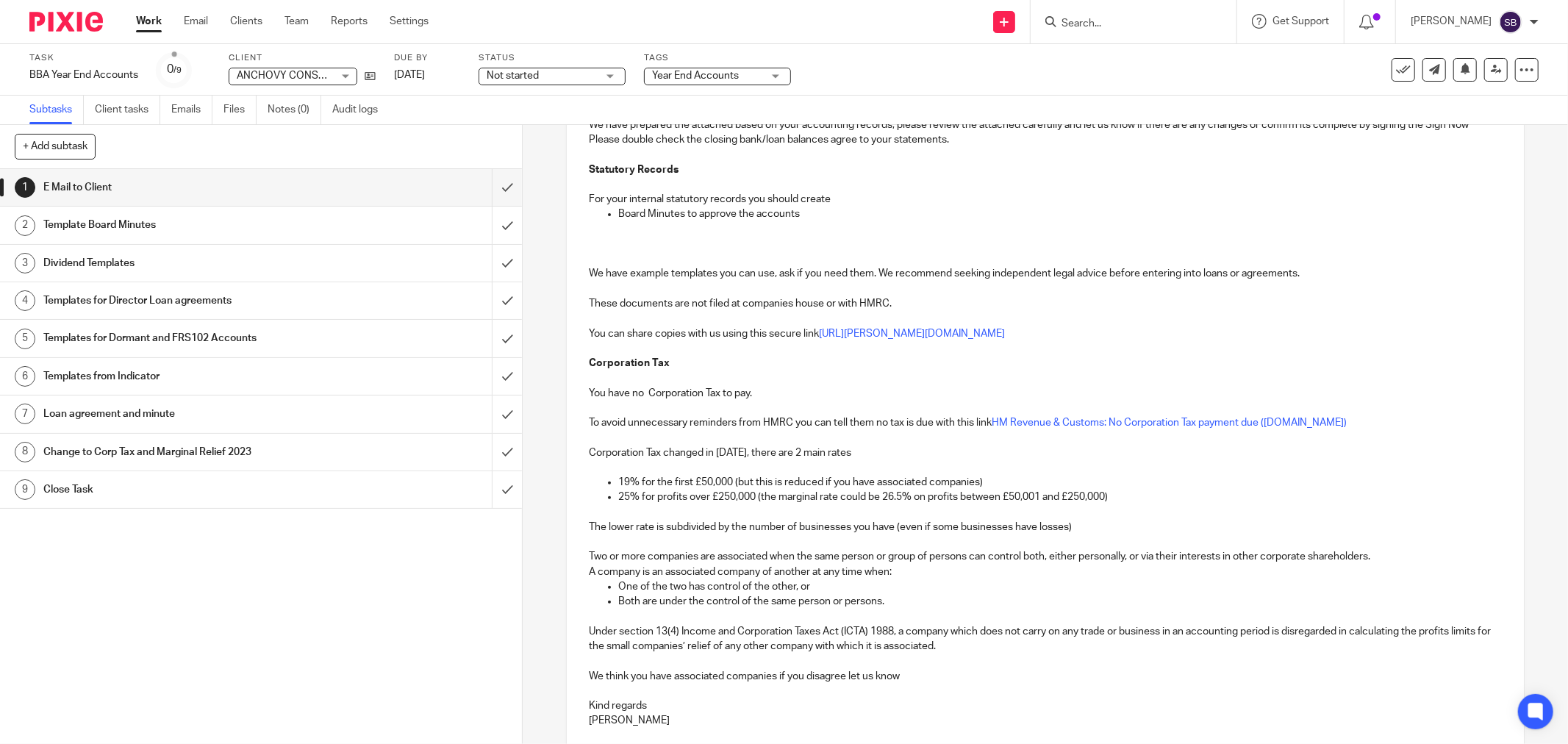
click at [766, 400] on p at bounding box center [1045, 408] width 913 height 15
click at [767, 393] on p "You have no Corporation Tax to pay." at bounding box center [1045, 393] width 913 height 15
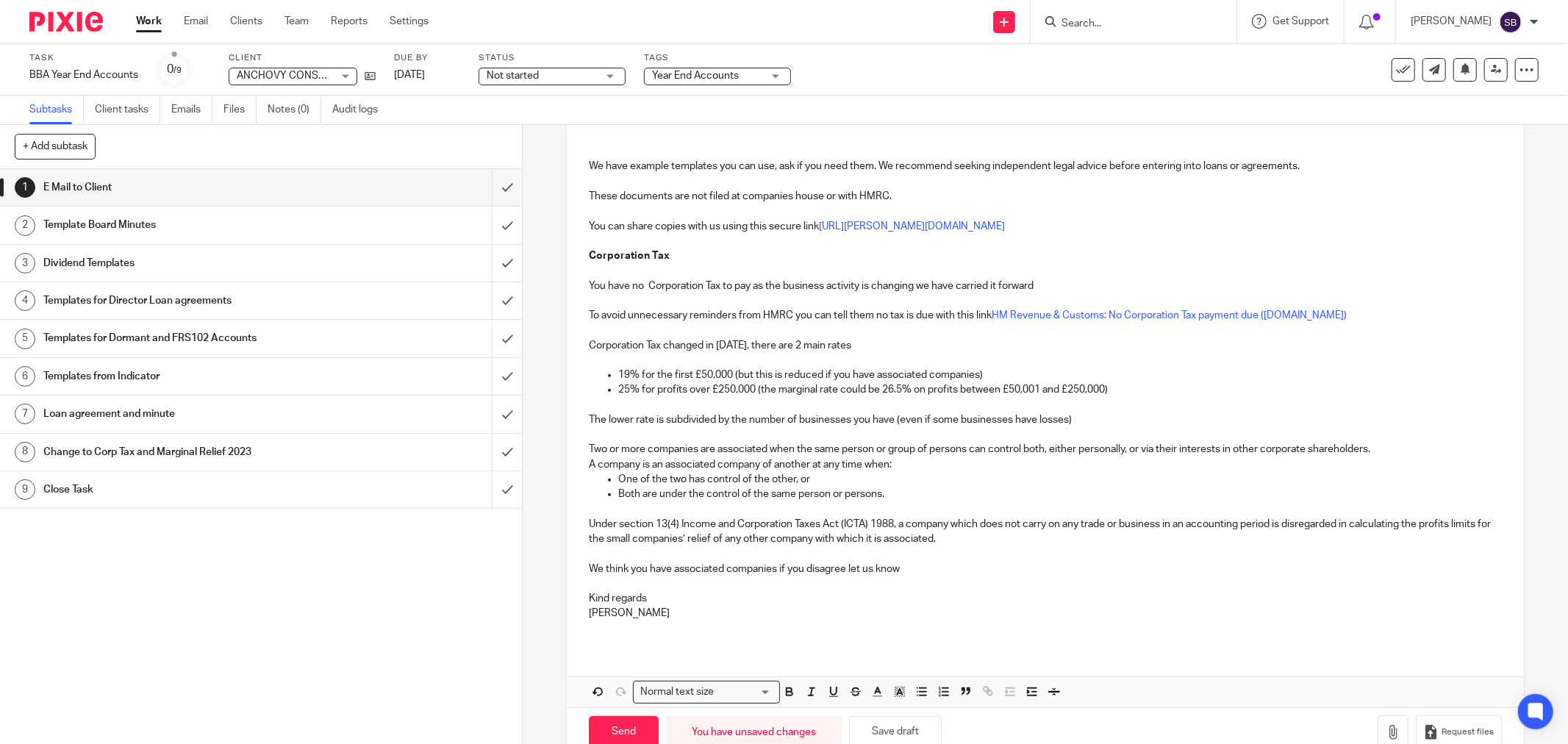
scroll to position [469, 0]
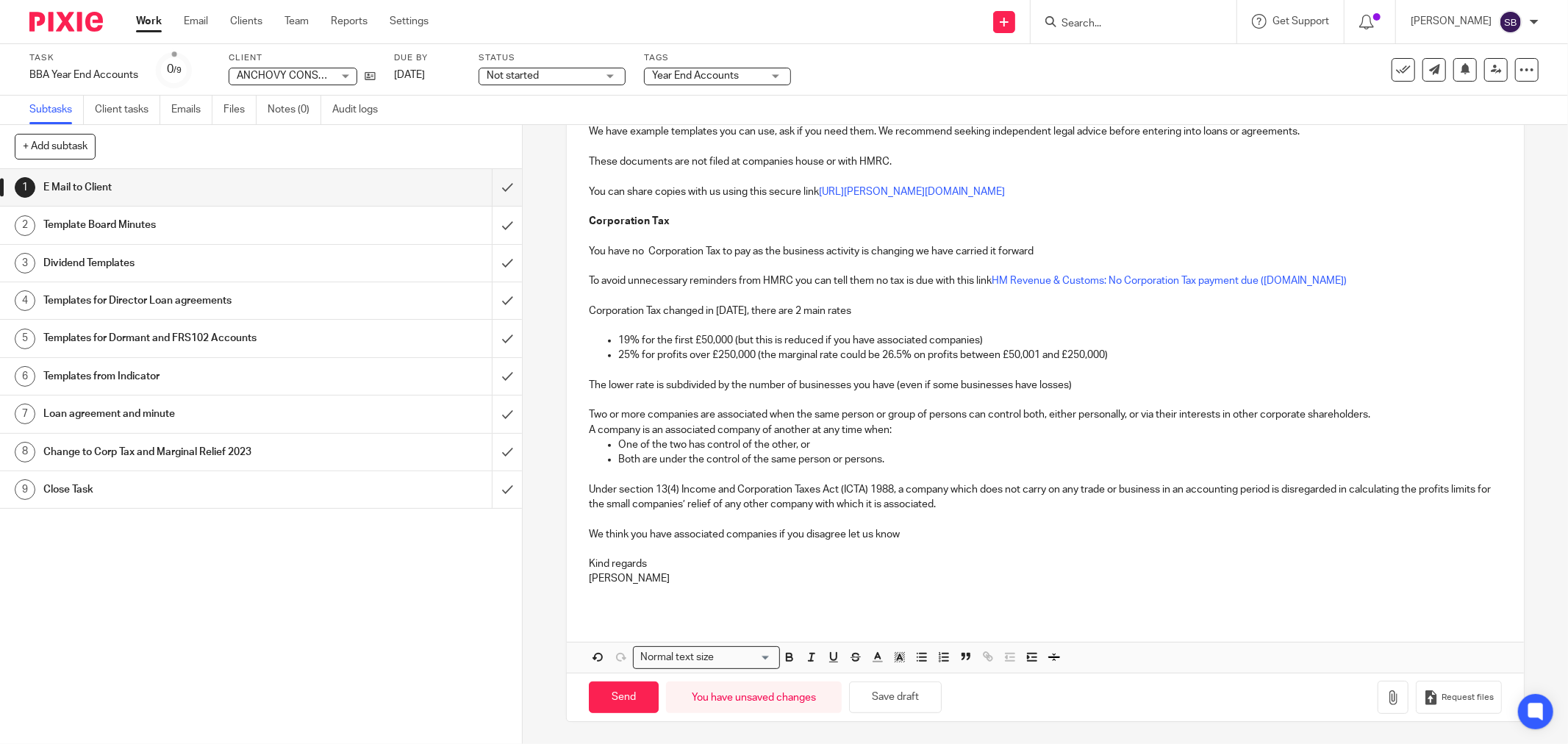
click at [671, 533] on p "We think you have associated companies if you disagree let us know" at bounding box center [1045, 534] width 913 height 15
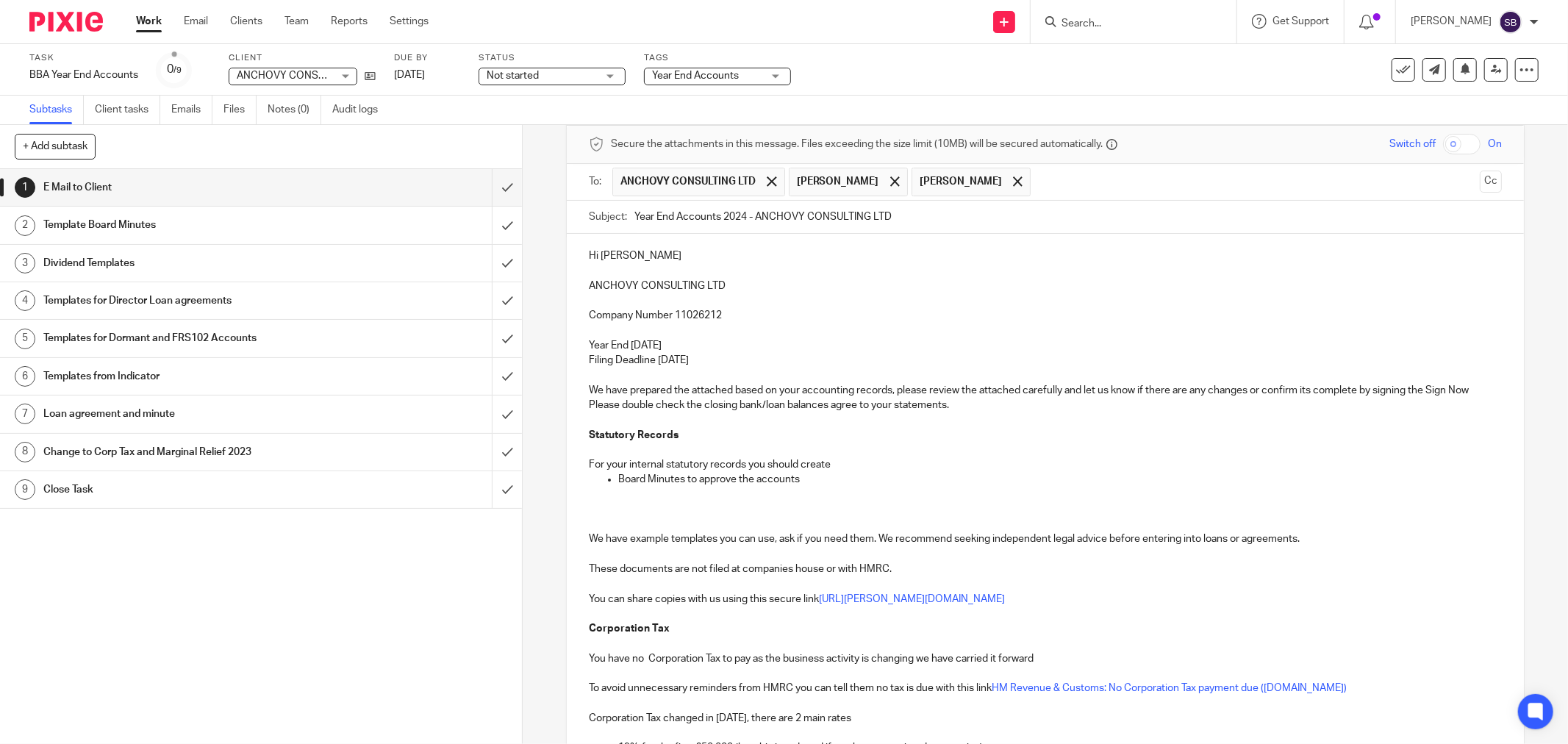
scroll to position [0, 0]
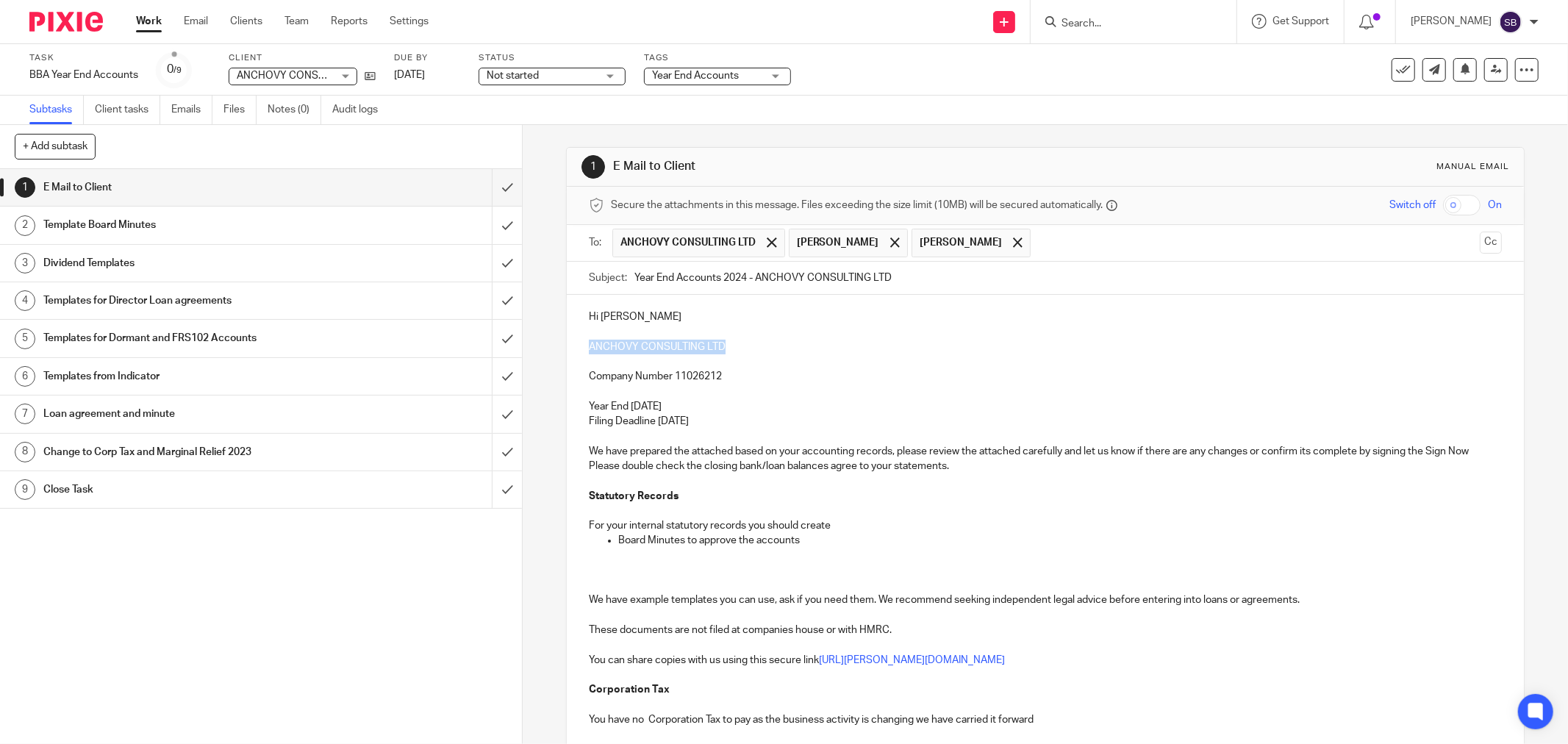
drag, startPoint x: 582, startPoint y: 347, endPoint x: 732, endPoint y: 353, distance: 150.1
click at [732, 353] on div "Hi Philip ANCHOVY CONSULTING LTD Company Number 11026212 Year End 31 Dec 2024 F…" at bounding box center [1045, 687] width 957 height 786
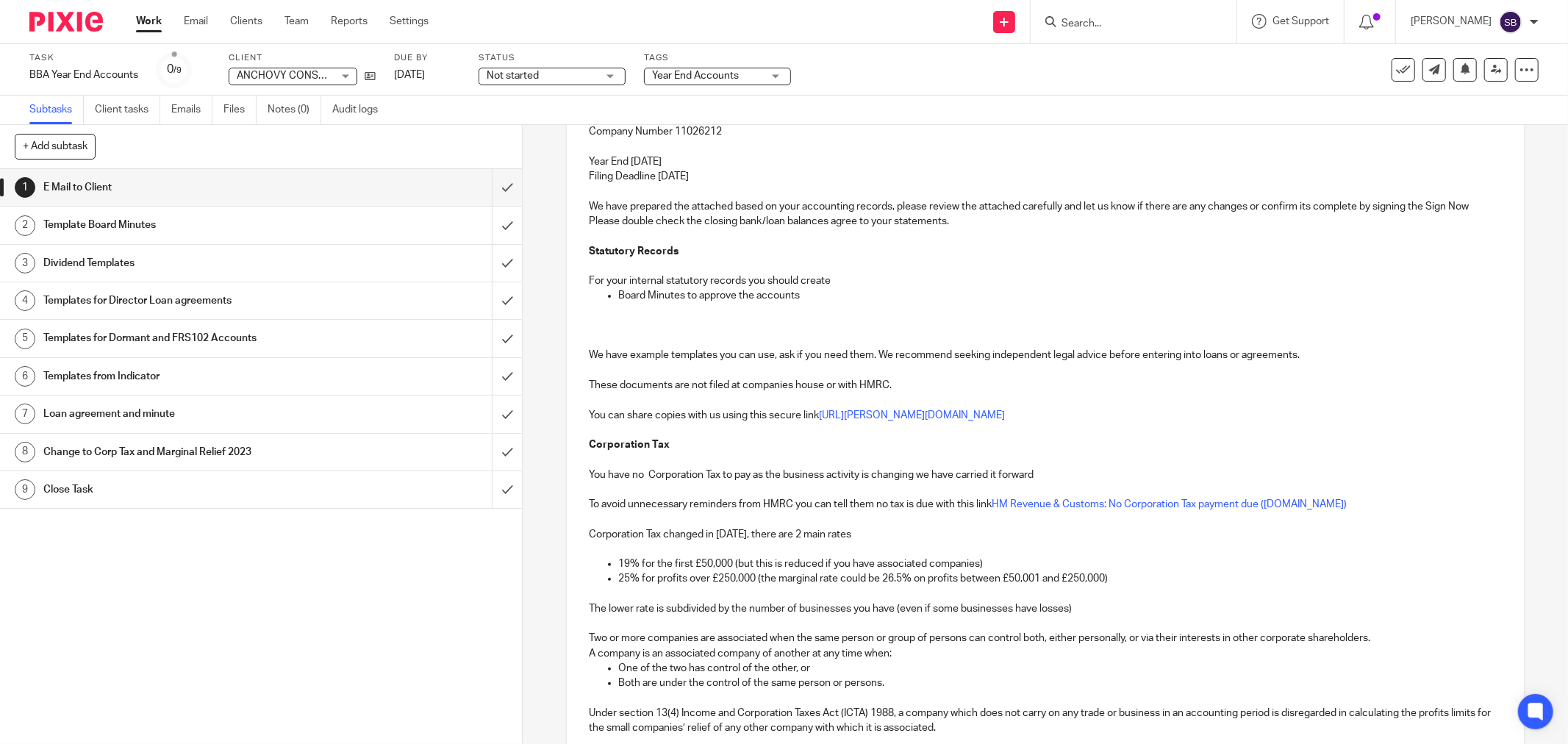
scroll to position [469, 0]
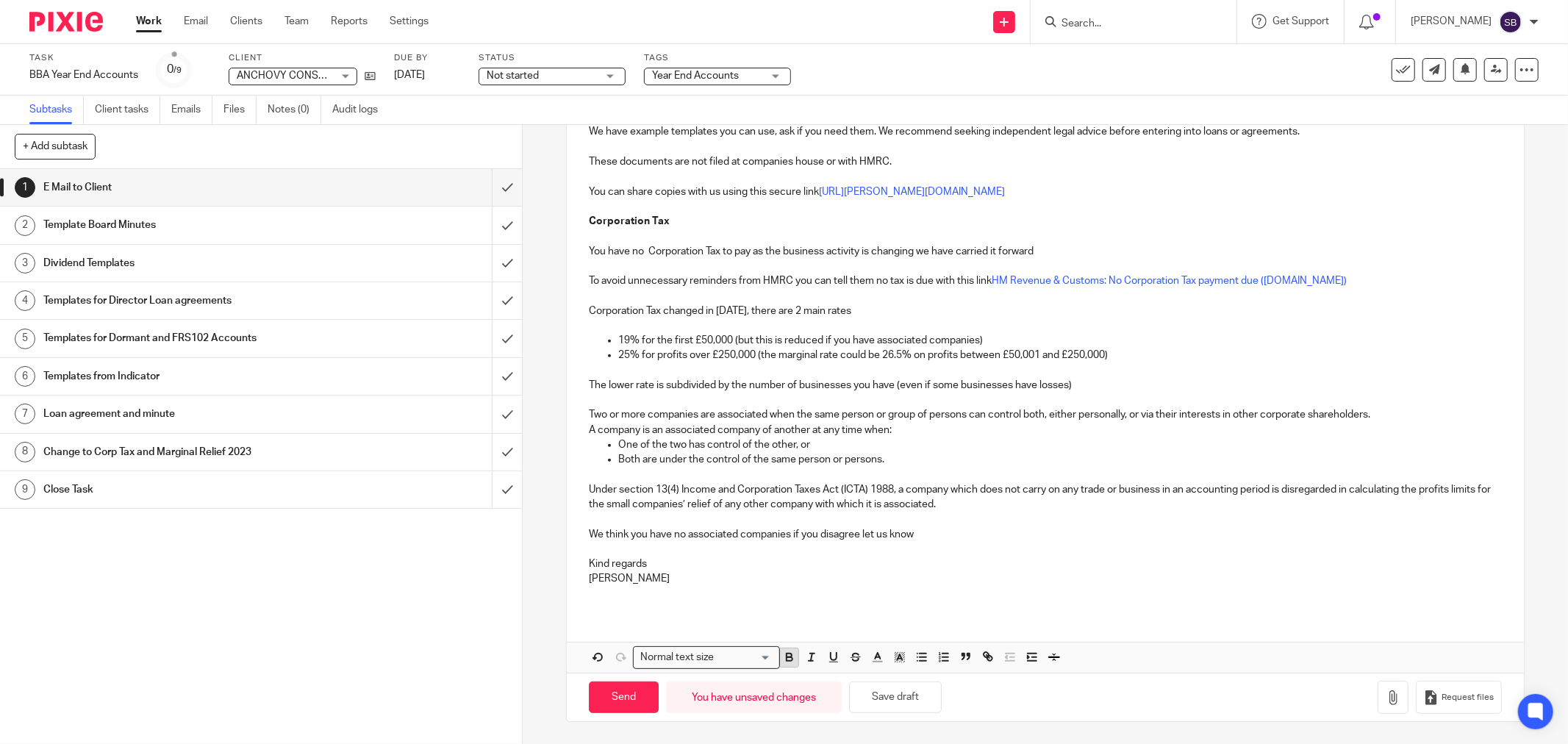
click at [789, 654] on icon "button" at bounding box center [790, 657] width 13 height 13
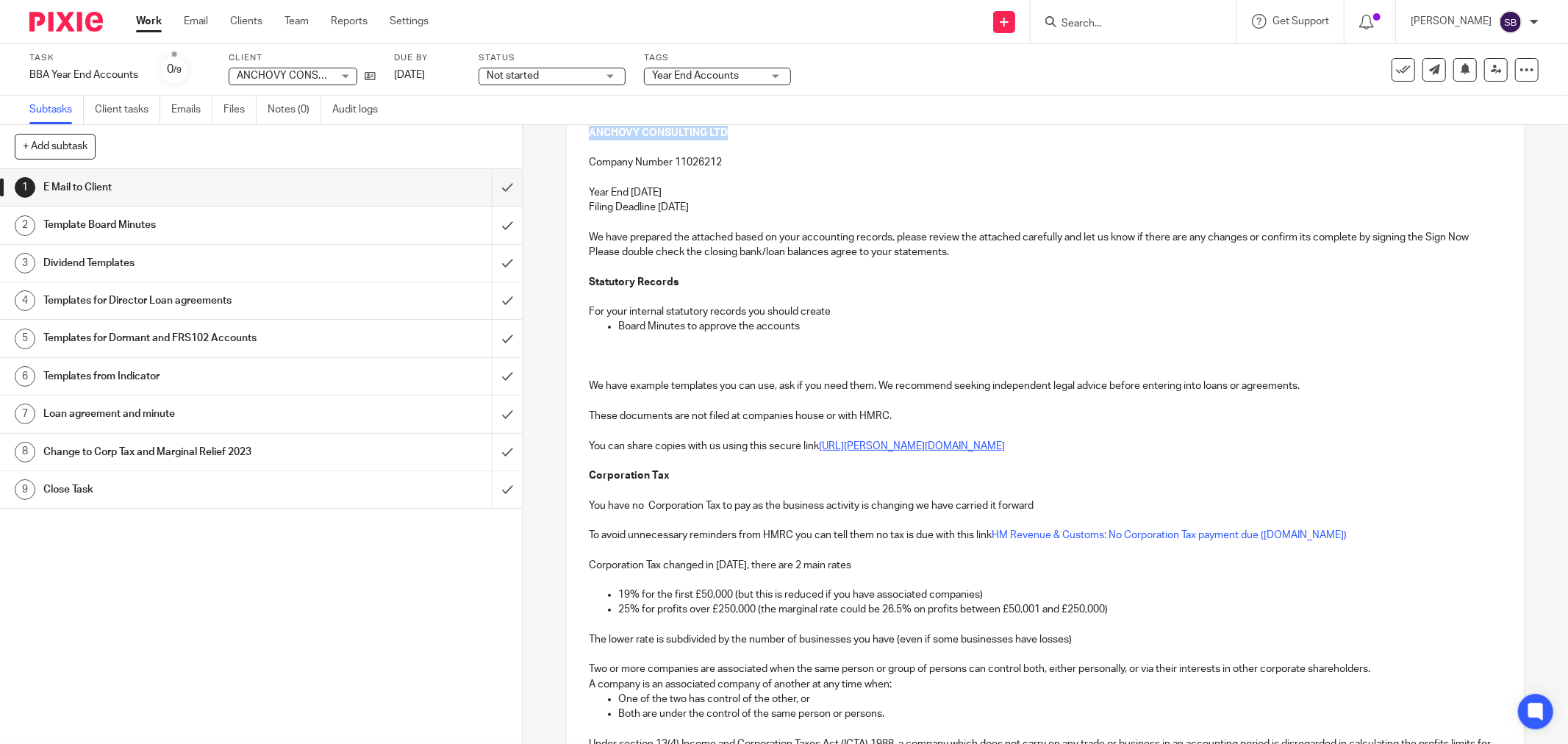
scroll to position [0, 0]
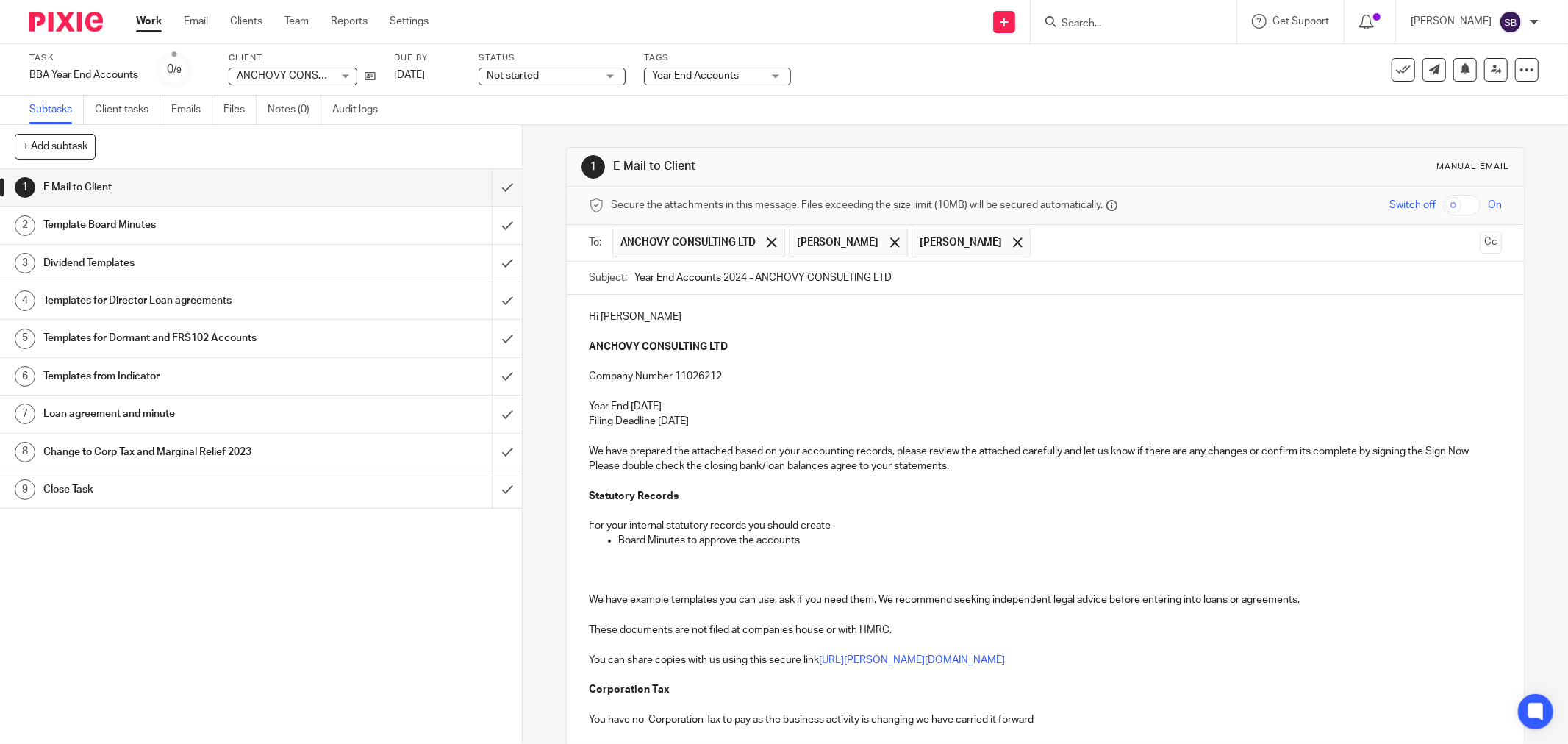
click at [916, 398] on p at bounding box center [1045, 392] width 913 height 15
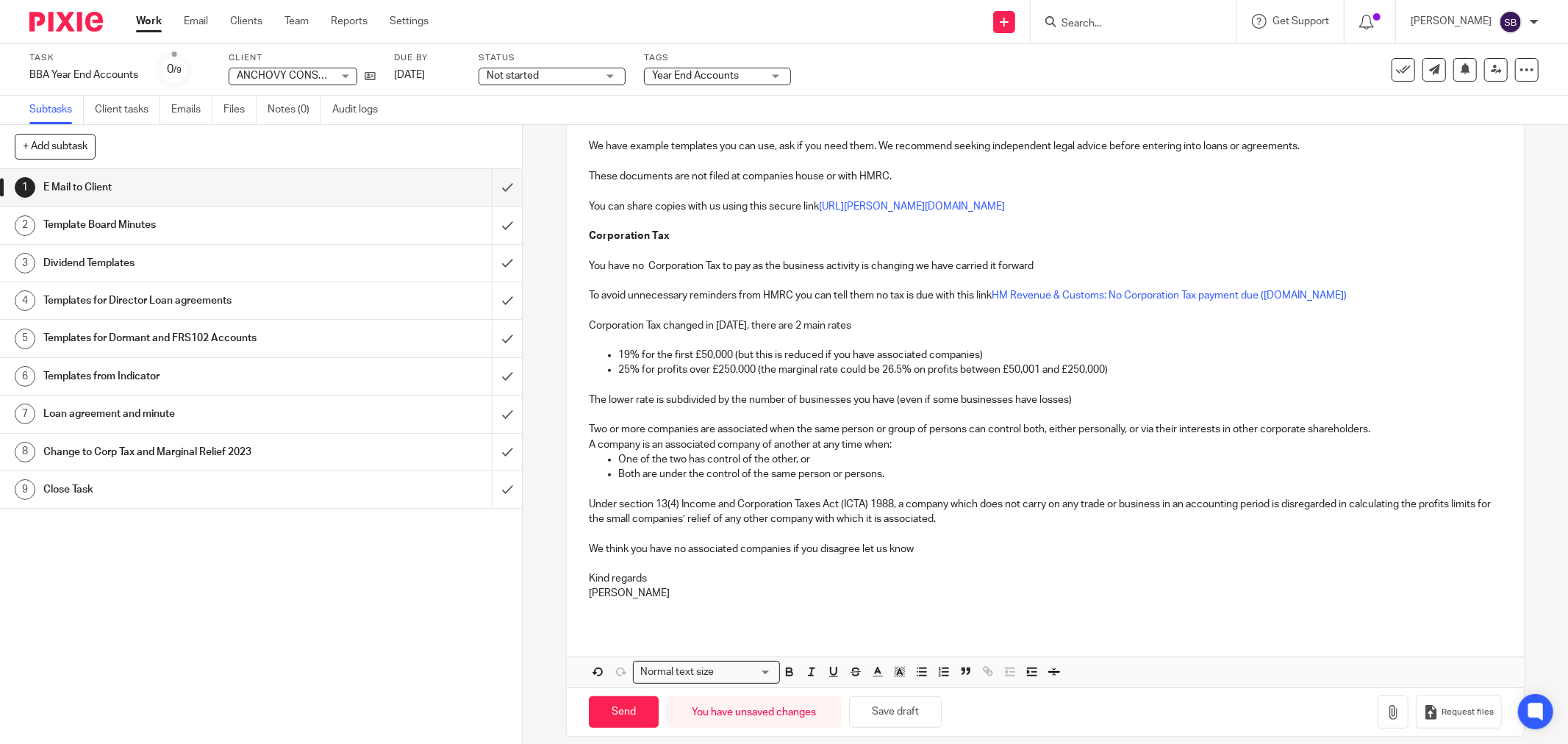
scroll to position [469, 0]
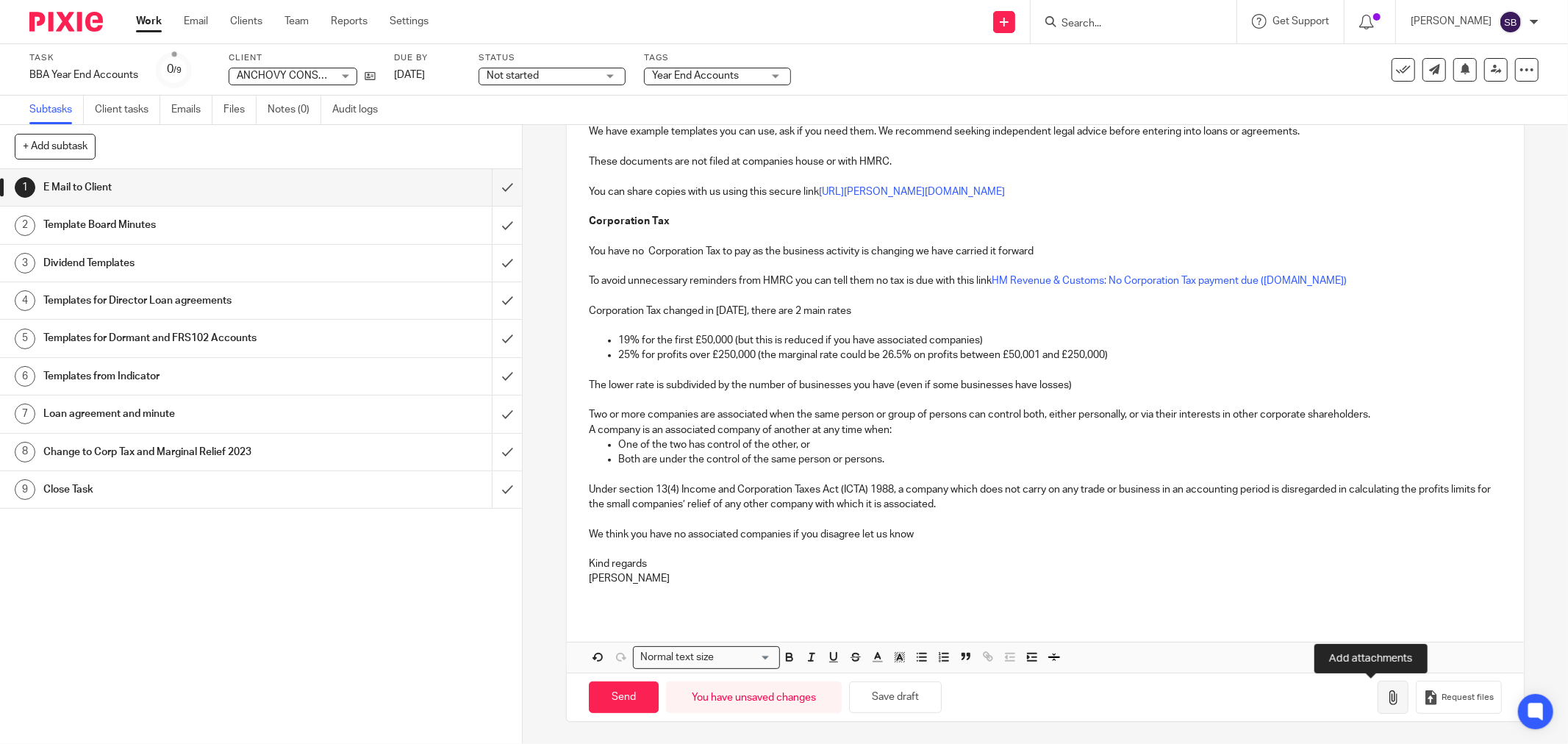
click at [1386, 702] on icon "button" at bounding box center [1393, 698] width 15 height 15
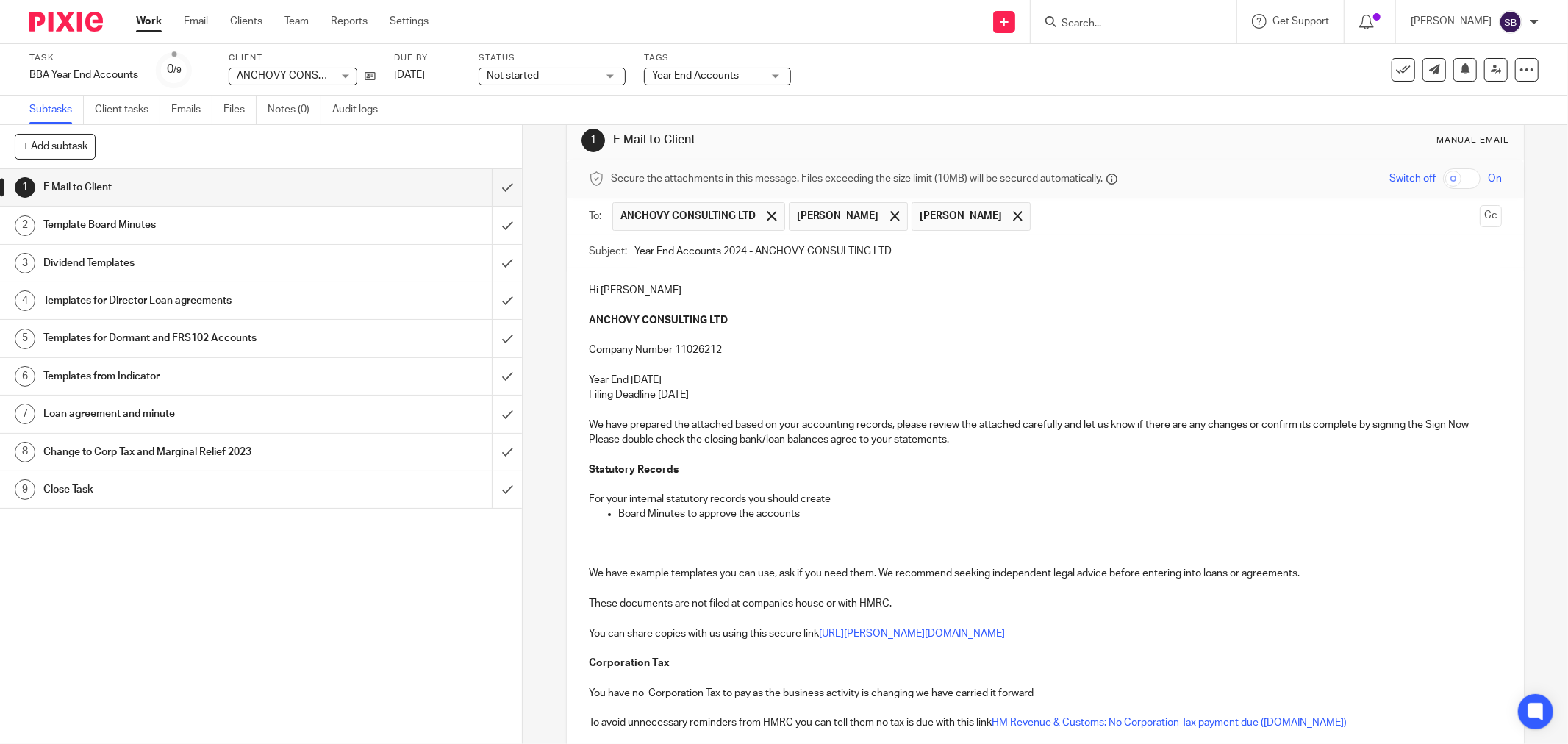
scroll to position [0, 0]
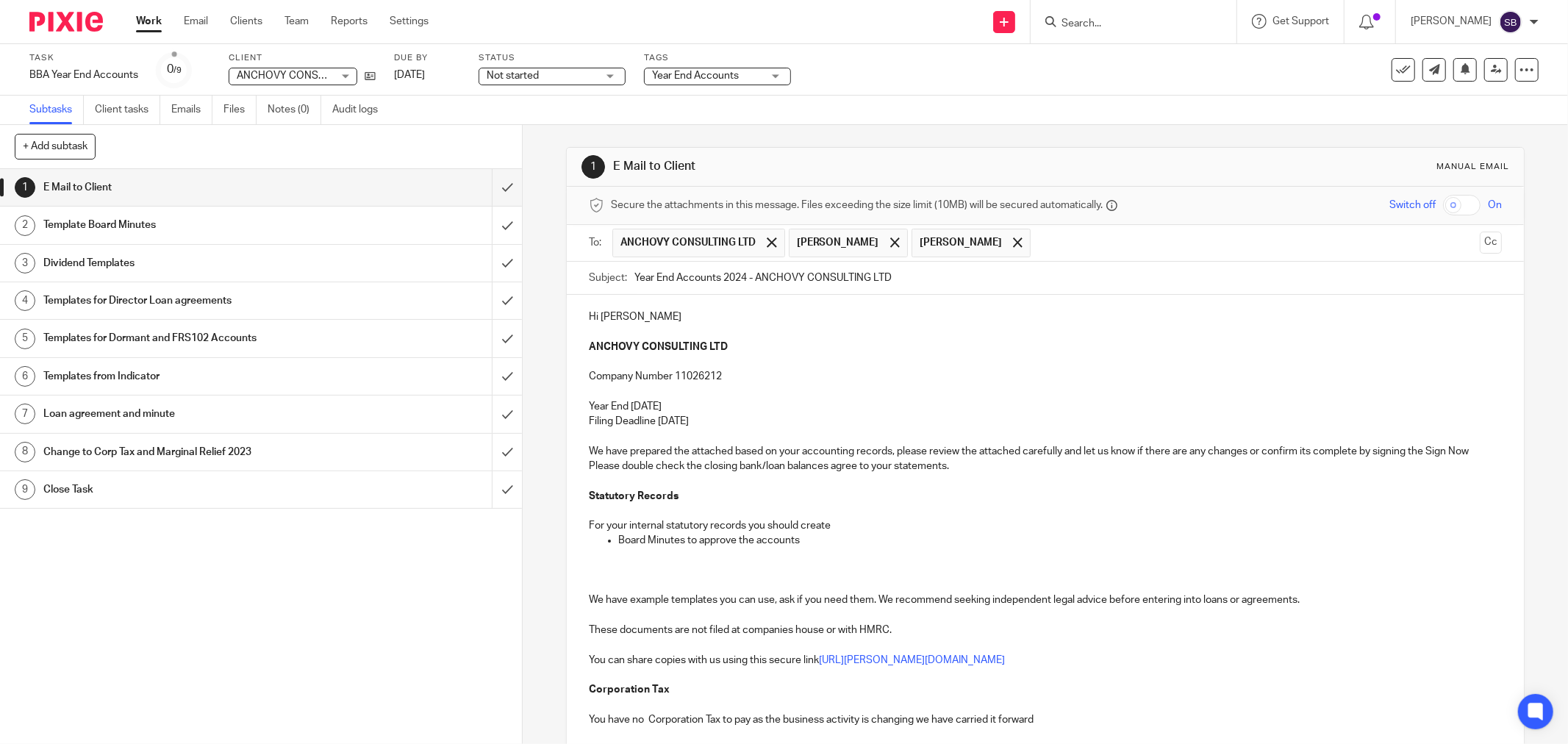
click at [639, 317] on p "Hi Philip" at bounding box center [1045, 317] width 913 height 15
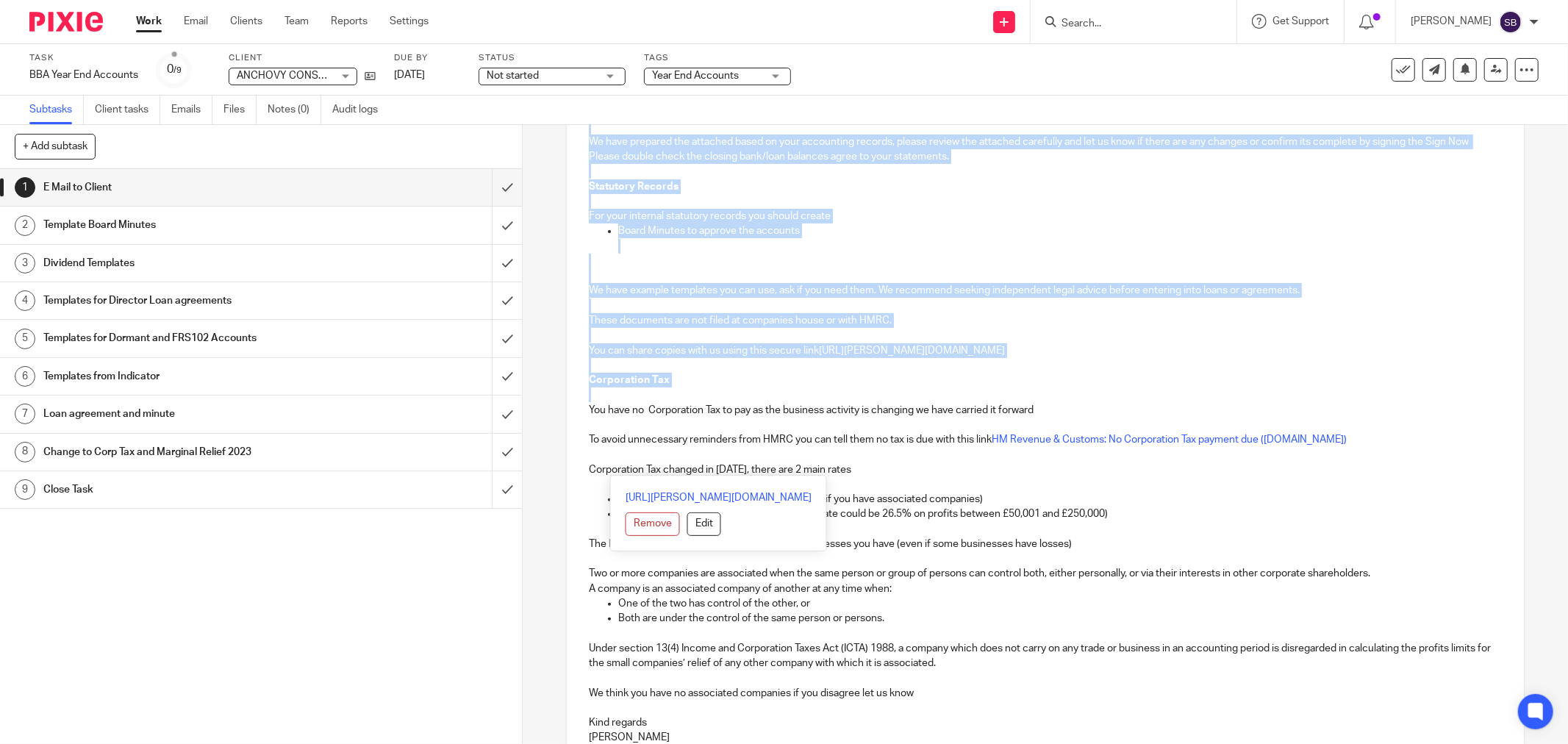
scroll to position [489, 0]
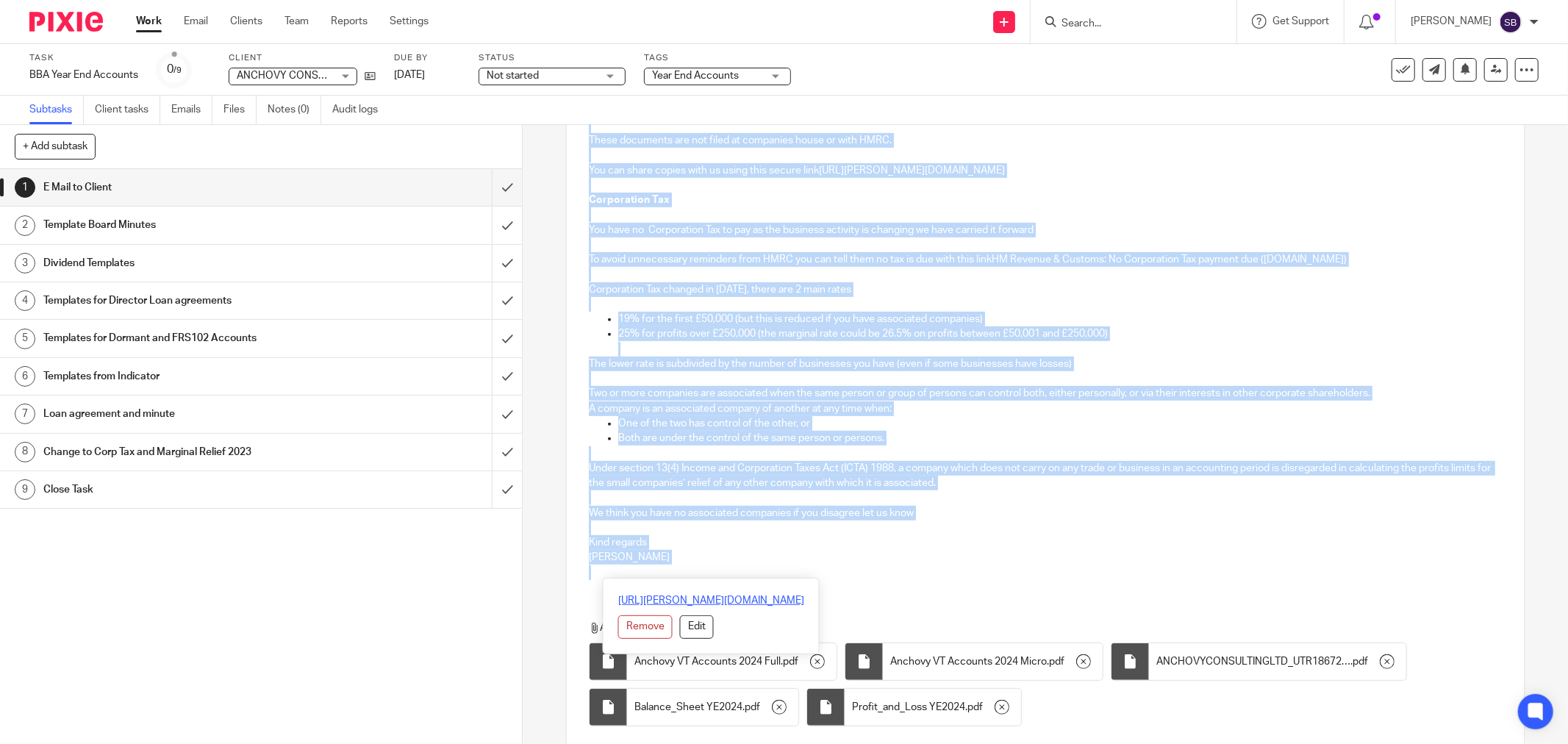
drag, startPoint x: 578, startPoint y: 312, endPoint x: 753, endPoint y: 593, distance: 331.0
click at [753, 593] on div "Hi Phil ANCHOVY CONSULTING LTD Company Number 11026212 Year End 31 Dec 2024 Fil…" at bounding box center [1045, 292] width 957 height 973
copy div "Hi Phil ANCHOVY CONSULTING LTD Company Number 11026212 Year End 31 Dec 2024 Fil…"
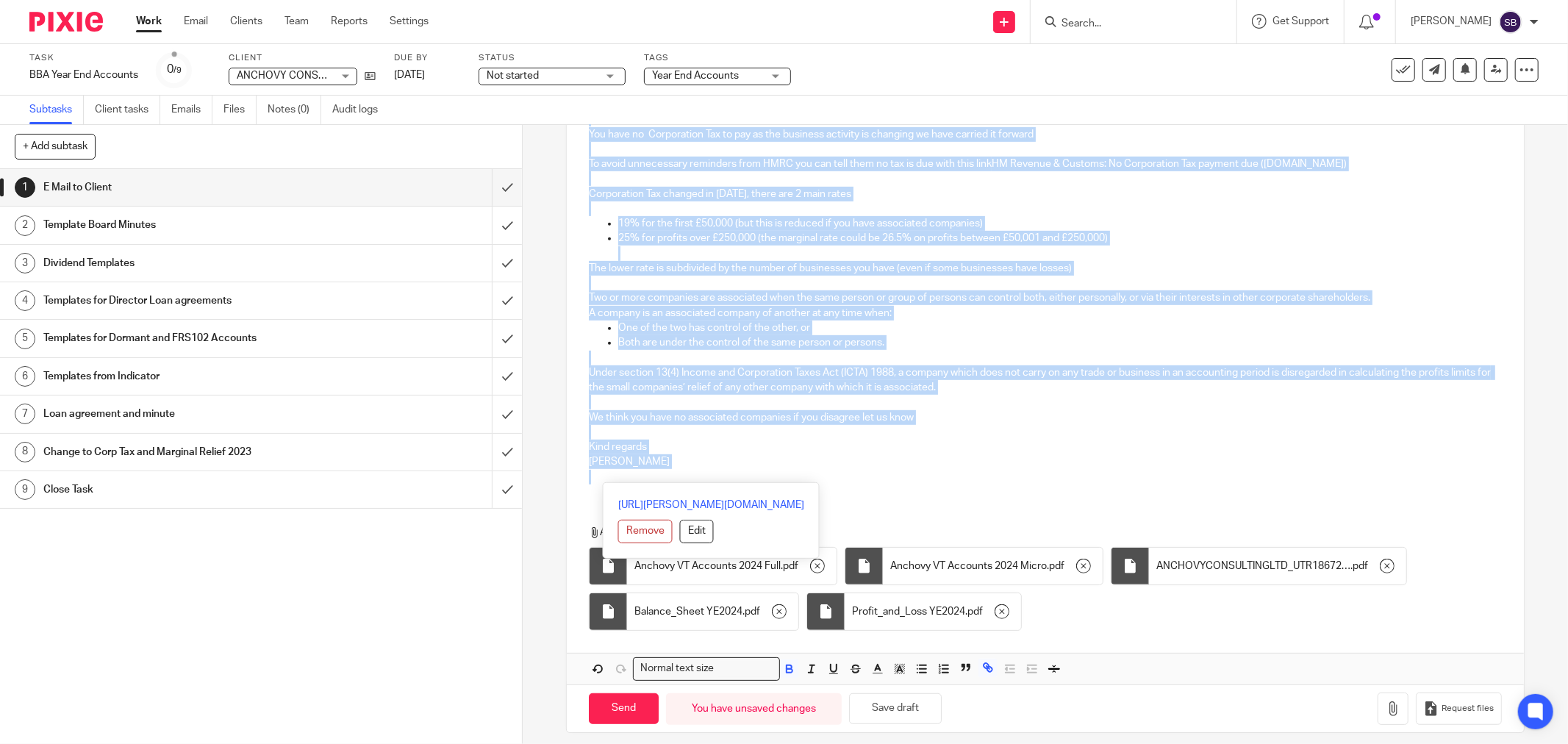
scroll to position [598, 0]
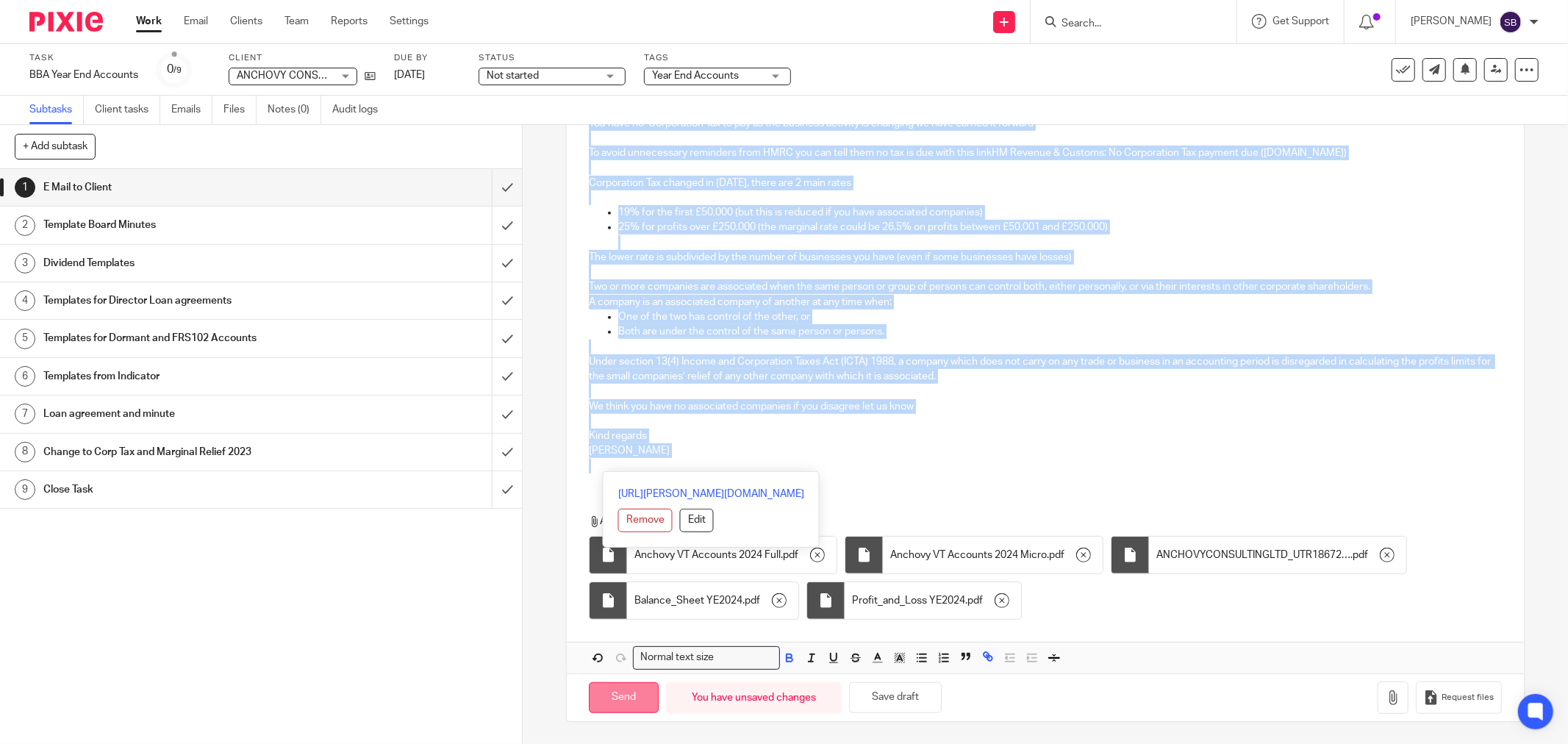
click at [608, 702] on input "Send" at bounding box center [623, 698] width 70 height 32
type input "Sent"
